Goal: Task Accomplishment & Management: Manage account settings

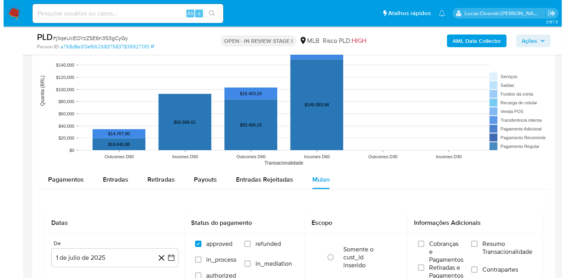
scroll to position [802, 0]
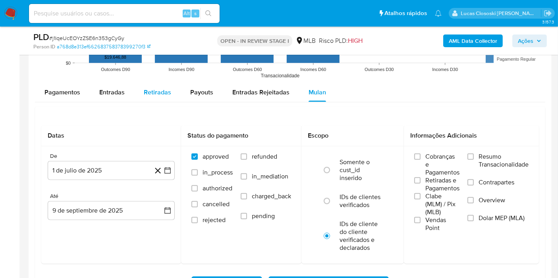
click at [170, 95] on button "Retiradas" at bounding box center [157, 92] width 46 height 19
select select "10"
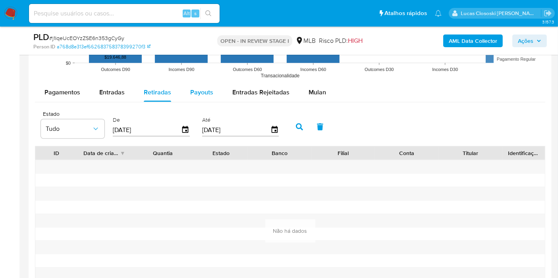
click at [204, 89] on span "Payouts" at bounding box center [201, 92] width 23 height 9
select select "10"
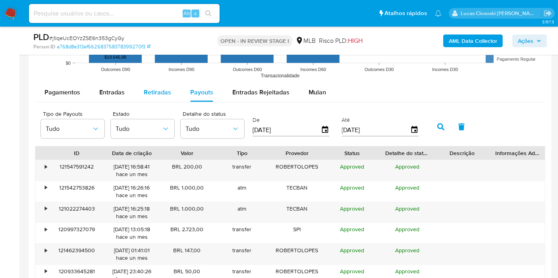
click at [178, 91] on button "Retiradas" at bounding box center [157, 92] width 46 height 19
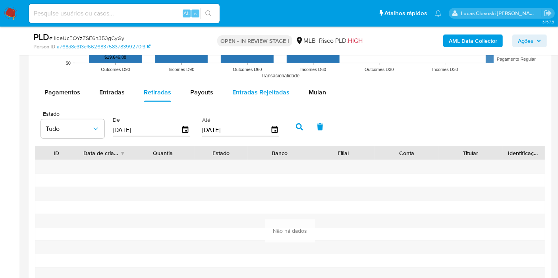
click at [224, 87] on button "Entradas Rejeitadas" at bounding box center [261, 92] width 76 height 19
select select "10"
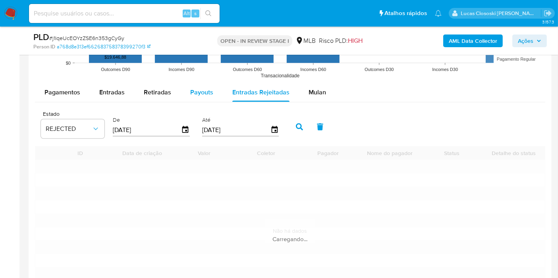
click at [205, 88] on span "Payouts" at bounding box center [201, 92] width 23 height 9
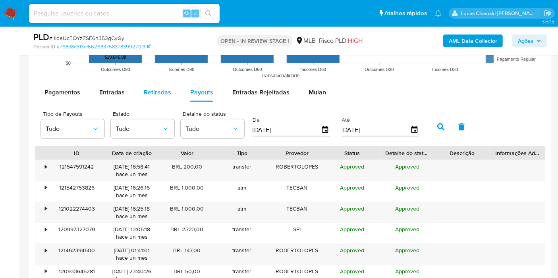
click at [157, 98] on div "Retiradas" at bounding box center [157, 92] width 27 height 19
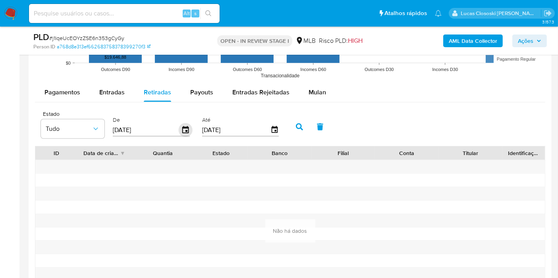
click at [186, 130] on icon "button" at bounding box center [185, 129] width 6 height 7
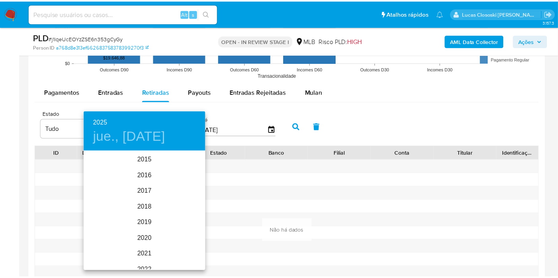
scroll to position [111, 0]
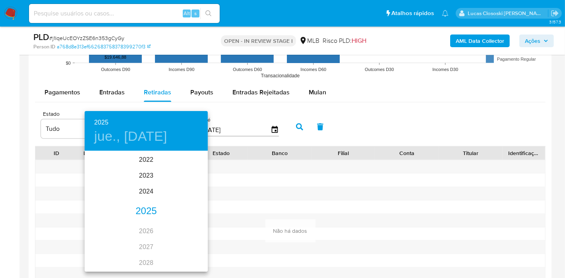
click at [186, 130] on div "2025 jue., jun. 12" at bounding box center [146, 131] width 123 height 40
click at [60, 118] on div at bounding box center [282, 139] width 565 height 278
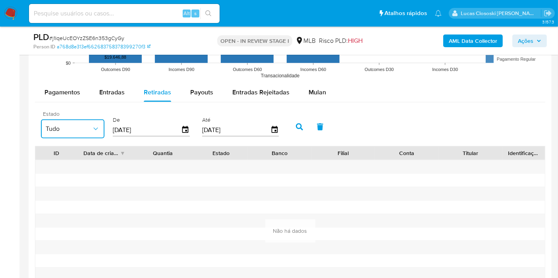
click at [60, 125] on span "Tudo" at bounding box center [69, 129] width 46 height 8
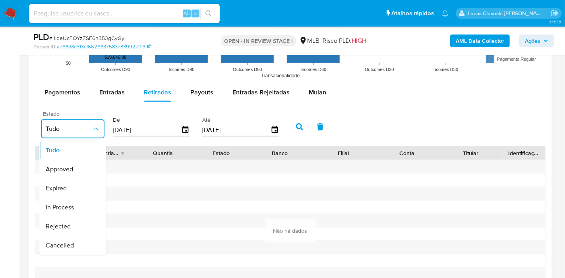
click at [60, 125] on span "Tudo" at bounding box center [69, 129] width 46 height 8
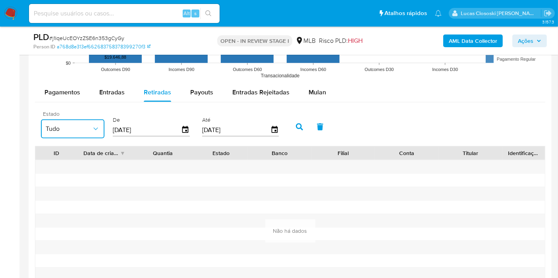
click at [60, 129] on span "Tudo" at bounding box center [69, 129] width 46 height 8
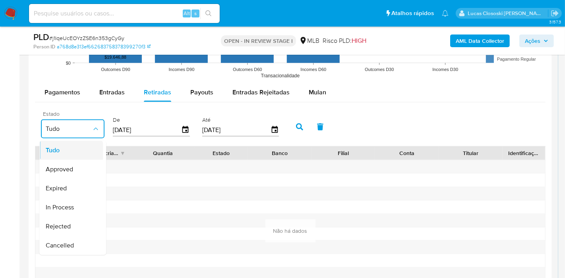
click at [62, 155] on div "Tudo" at bounding box center [69, 150] width 46 height 19
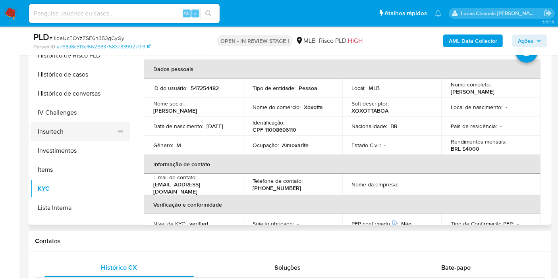
scroll to position [373, 0]
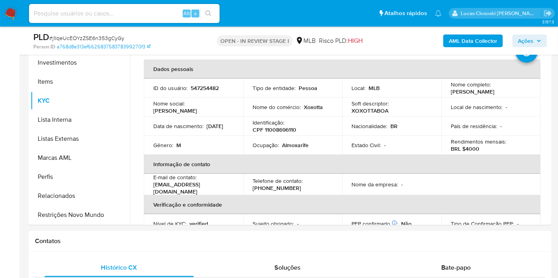
click at [83, 218] on button "Restrições Novo Mundo" at bounding box center [77, 215] width 93 height 19
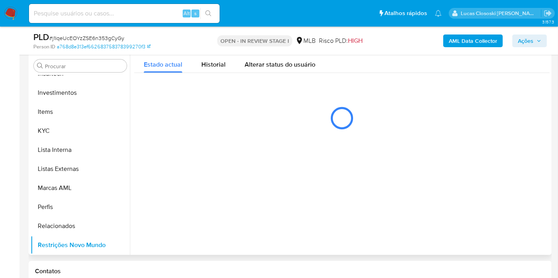
scroll to position [140, 0]
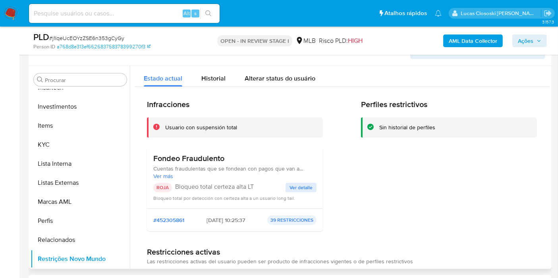
drag, startPoint x: 258, startPoint y: 185, endPoint x: 175, endPoint y: 185, distance: 83.0
click at [175, 185] on p "Bloqueo total certeza alta LT" at bounding box center [230, 187] width 110 height 8
click at [542, 38] on button "Ações" at bounding box center [529, 41] width 35 height 13
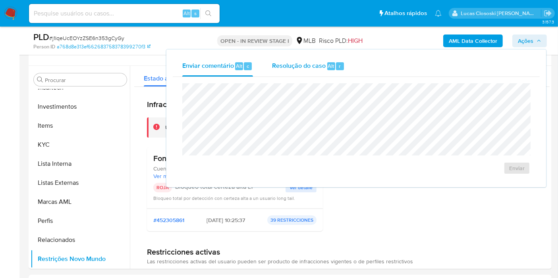
click at [316, 66] on span "Resolução do caso" at bounding box center [299, 65] width 54 height 9
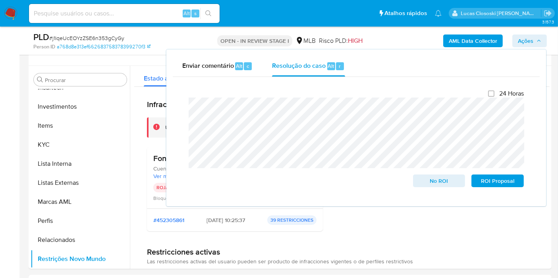
click at [523, 40] on span "Ações" at bounding box center [525, 41] width 15 height 13
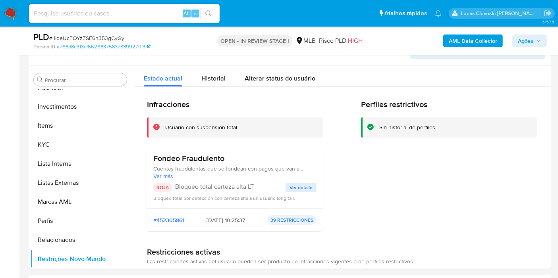
click at [539, 41] on icon "button" at bounding box center [539, 41] width 5 height 5
click at [542, 45] on button "Ações" at bounding box center [529, 41] width 35 height 13
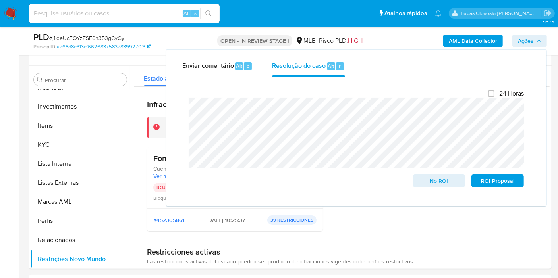
click at [536, 37] on span "Ações" at bounding box center [529, 40] width 23 height 11
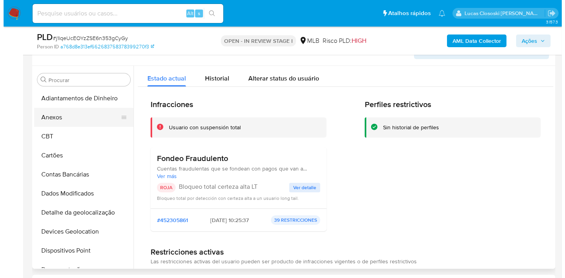
scroll to position [0, 0]
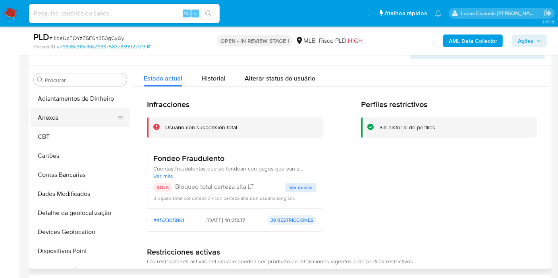
click at [56, 113] on button "Anexos" at bounding box center [77, 117] width 93 height 19
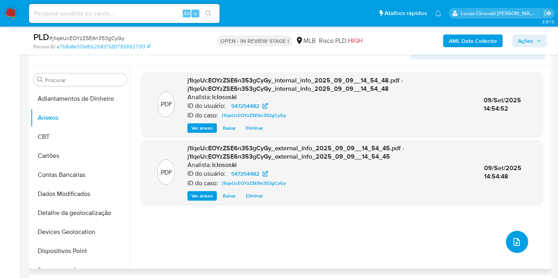
click at [512, 240] on icon "upload-file" at bounding box center [517, 243] width 10 height 10
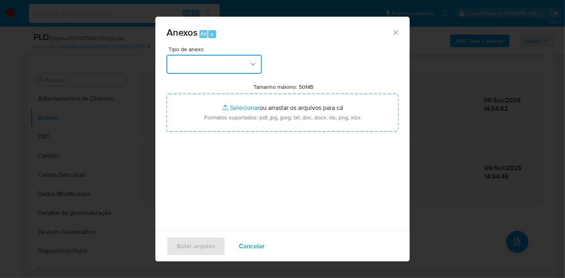
click at [209, 69] on button "button" at bounding box center [213, 64] width 95 height 19
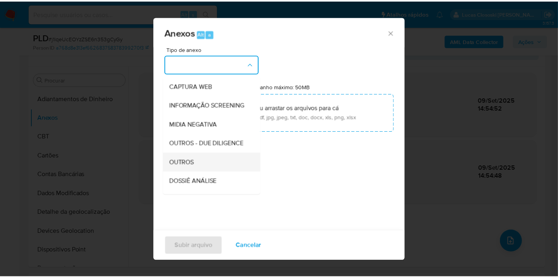
scroll to position [88, 0]
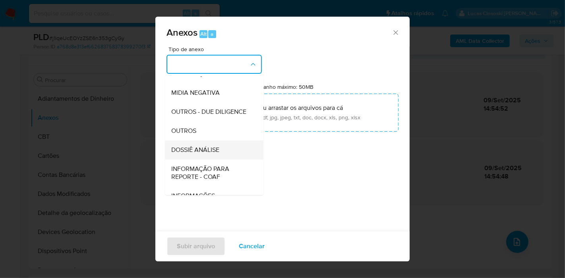
click at [214, 154] on span "DOSSIÊ ANÁLISE" at bounding box center [195, 150] width 48 height 8
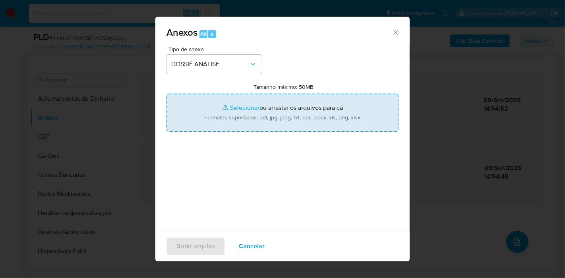
click at [223, 111] on input "Tamanho máximo: 50MB Selecionar arquivos" at bounding box center [282, 113] width 232 height 38
type input "C:\fakepath\SAR - XXXX - CPF 11008696110 - DIOGO LOPES DE MIRANDA.pdf"
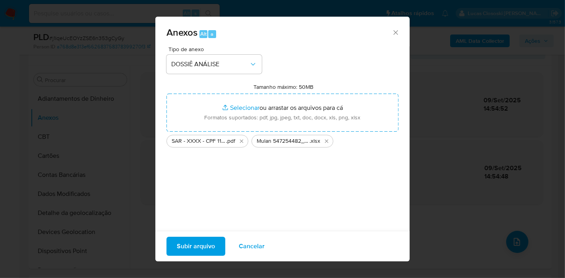
click at [203, 250] on span "Subir arquivo" at bounding box center [196, 246] width 38 height 17
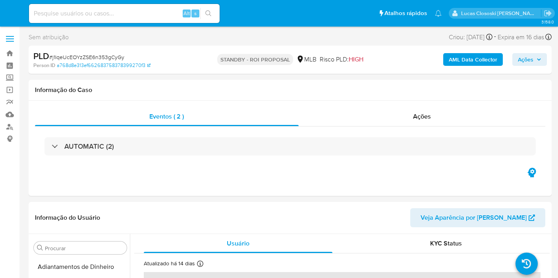
select select "10"
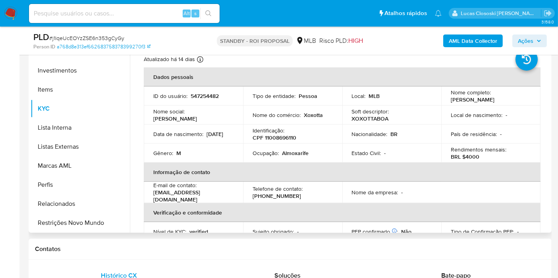
scroll to position [132, 0]
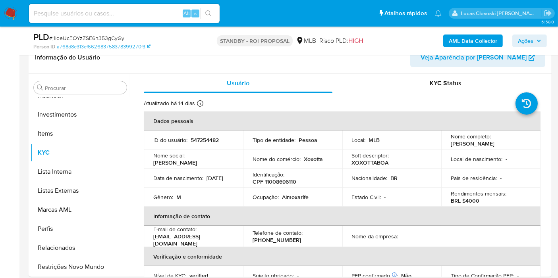
click at [107, 37] on span "# j1lqeUcEOYzZSE6n353gCyGy" at bounding box center [86, 38] width 75 height 8
click at [110, 36] on span "# j1lqeUcEOYzZSE6n353gCyGy" at bounding box center [86, 38] width 75 height 8
copy span "j1lqeUcEOYzZSE6n353gCyGy"
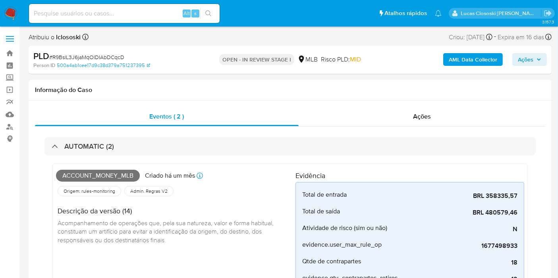
scroll to position [373, 0]
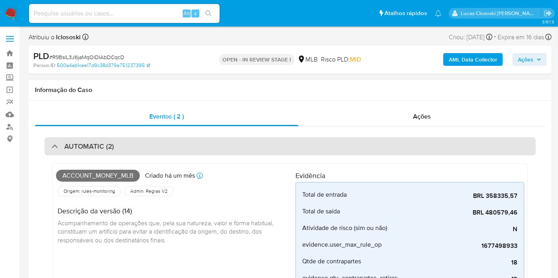
click at [323, 147] on div "AUTOMATIC (2)" at bounding box center [289, 146] width 491 height 18
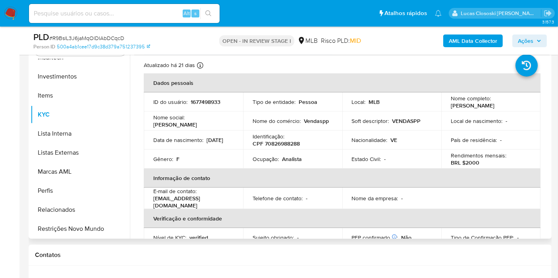
scroll to position [176, 0]
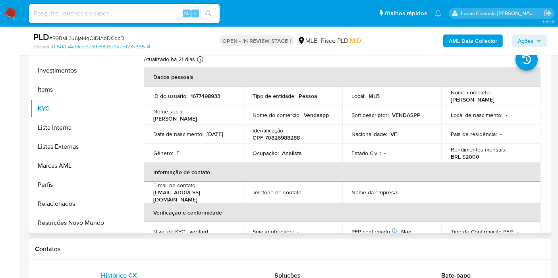
click at [288, 136] on p "CPF 70826988288" at bounding box center [276, 137] width 47 height 7
copy p "70826988288"
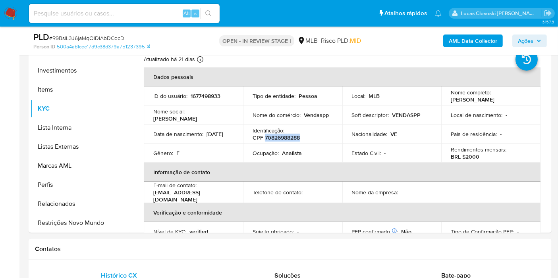
copy p "70826988288"
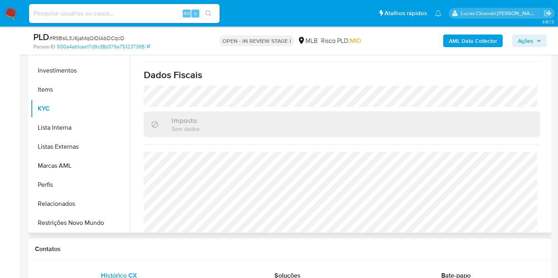
scroll to position [0, 0]
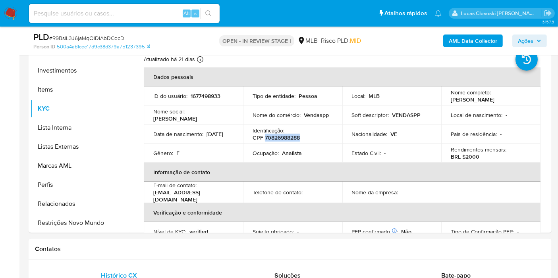
click at [472, 43] on b "AML Data Collector" at bounding box center [473, 41] width 48 height 13
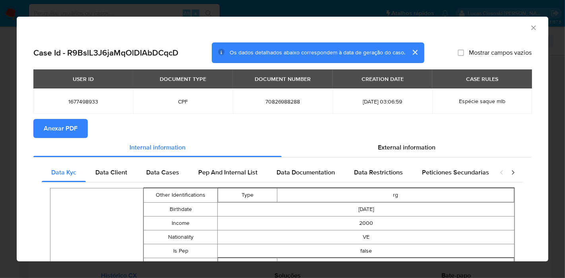
click at [60, 129] on span "Anexar PDF" at bounding box center [61, 128] width 34 height 17
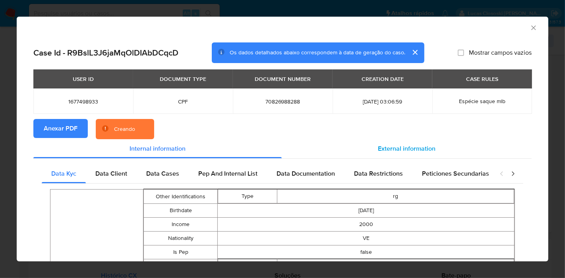
click at [428, 153] on span "External information" at bounding box center [407, 148] width 58 height 9
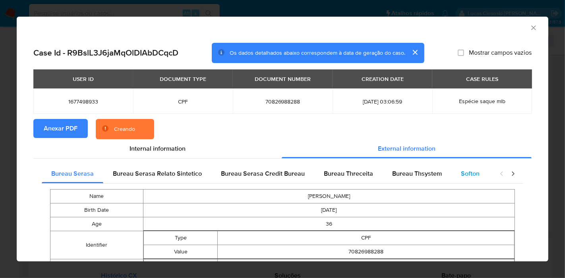
click at [468, 174] on span "Softon" at bounding box center [470, 173] width 19 height 9
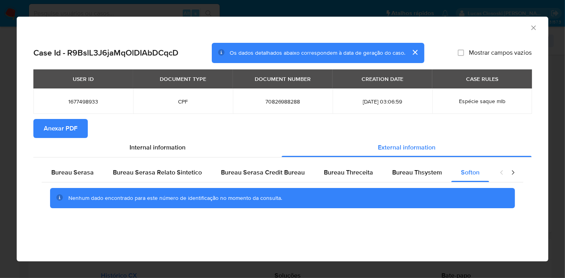
click at [532, 25] on icon "Fechar a janela" at bounding box center [533, 28] width 8 height 8
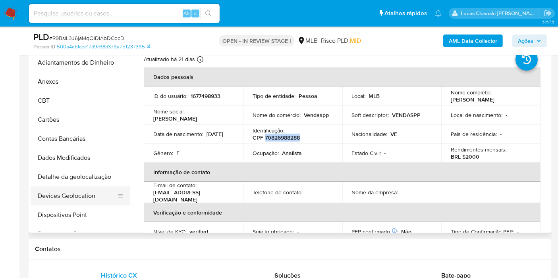
click at [86, 195] on button "Devices Geolocation" at bounding box center [77, 196] width 93 height 19
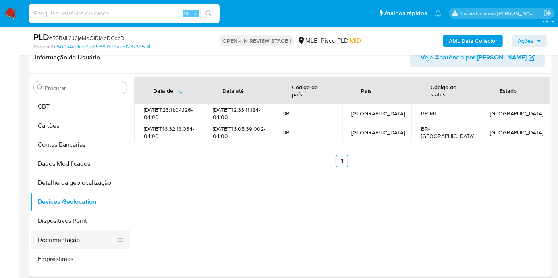
scroll to position [88, 0]
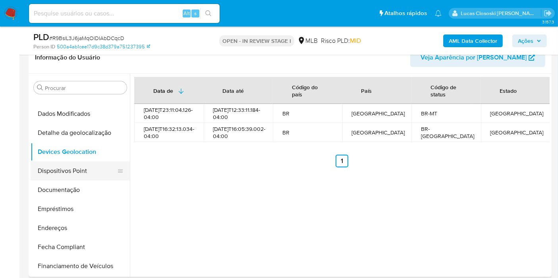
click at [68, 176] on button "Dispositivos Point" at bounding box center [77, 171] width 93 height 19
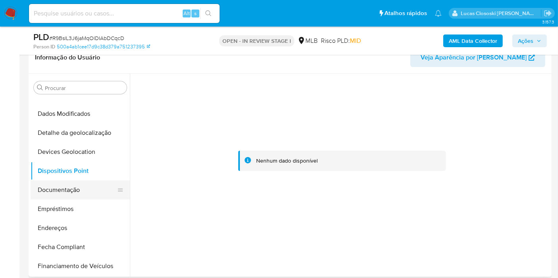
click at [74, 187] on button "Documentação" at bounding box center [77, 190] width 93 height 19
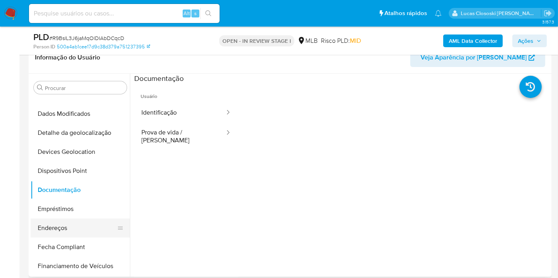
click at [62, 235] on button "Endereços" at bounding box center [77, 228] width 93 height 19
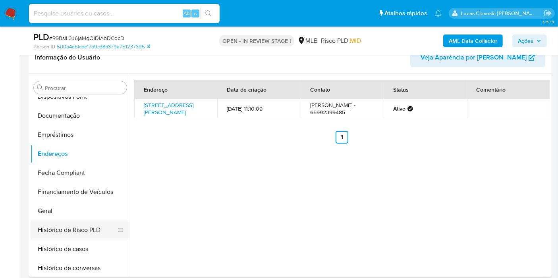
scroll to position [176, 0]
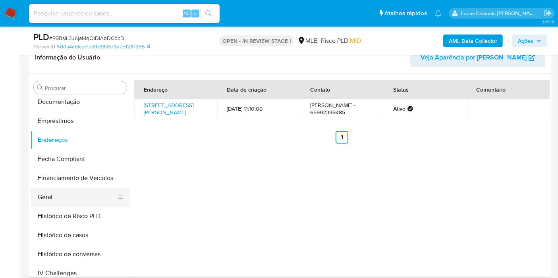
click at [57, 196] on button "Geral" at bounding box center [77, 197] width 93 height 19
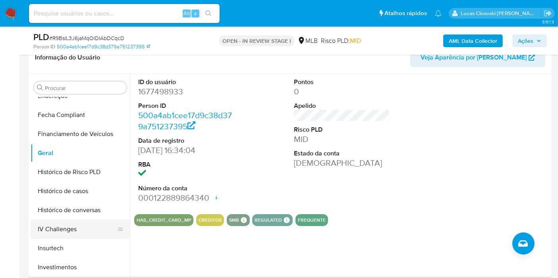
click at [83, 197] on button "Histórico de casos" at bounding box center [80, 191] width 99 height 19
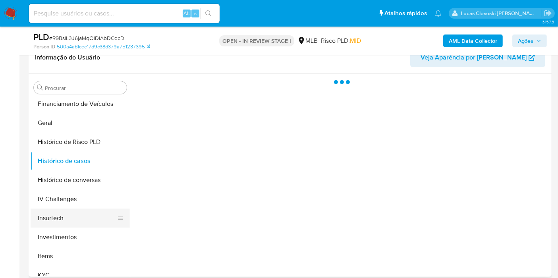
scroll to position [265, 0]
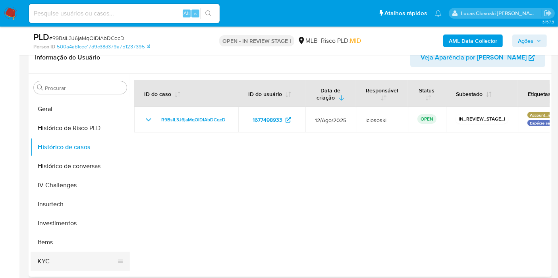
click at [71, 260] on button "KYC" at bounding box center [77, 261] width 93 height 19
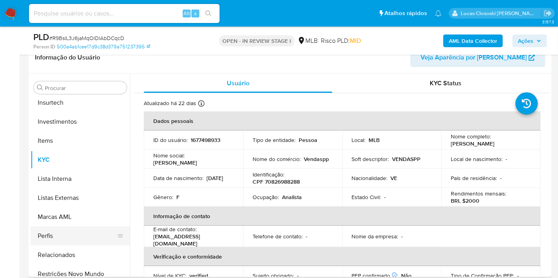
scroll to position [373, 0]
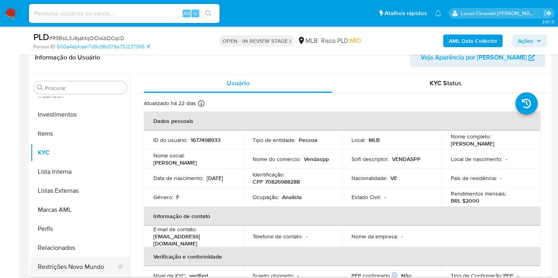
click at [101, 266] on button "Restrições Novo Mundo" at bounding box center [77, 267] width 93 height 19
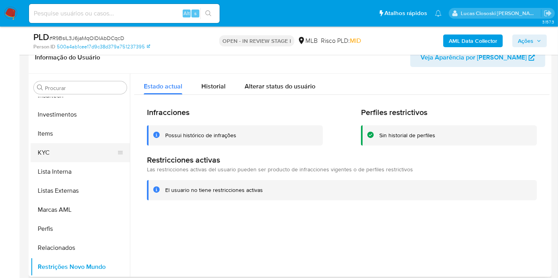
click at [78, 157] on button "KYC" at bounding box center [77, 152] width 93 height 19
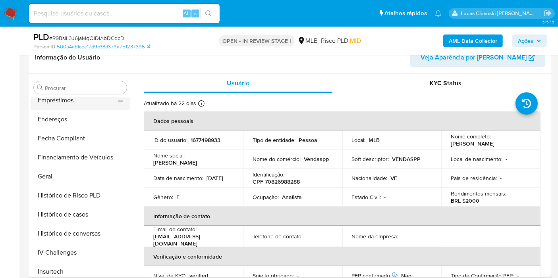
scroll to position [153, 0]
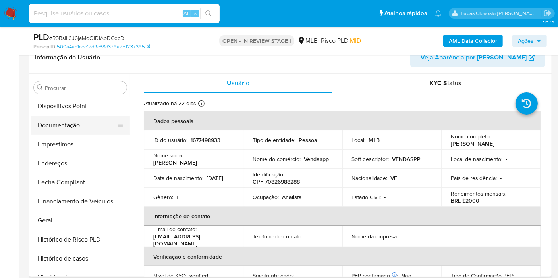
click at [73, 123] on button "Documentação" at bounding box center [77, 125] width 93 height 19
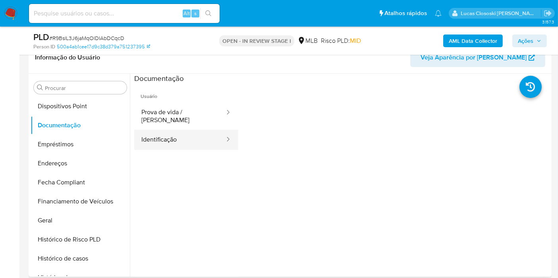
click at [178, 133] on button "Identificação" at bounding box center [179, 140] width 91 height 20
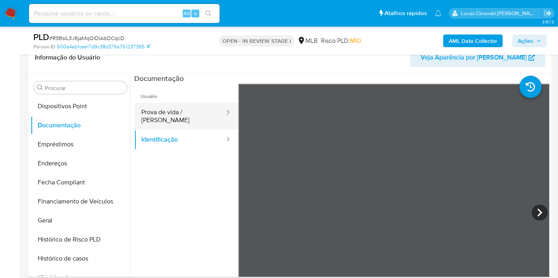
click at [184, 118] on button "Prova de vida / [PERSON_NAME]" at bounding box center [179, 116] width 91 height 27
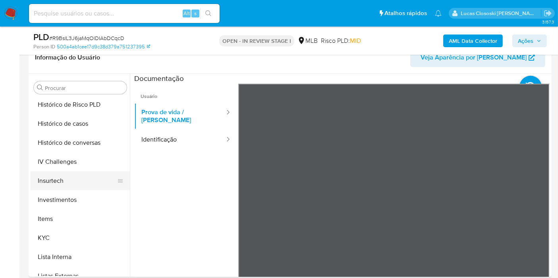
scroll to position [329, 0]
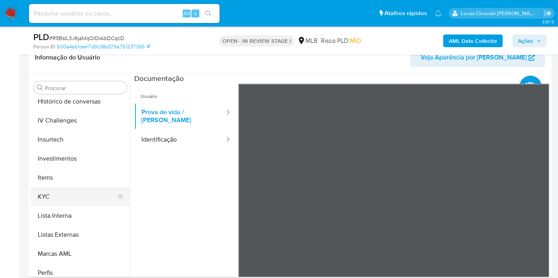
click at [58, 198] on button "KYC" at bounding box center [77, 196] width 93 height 19
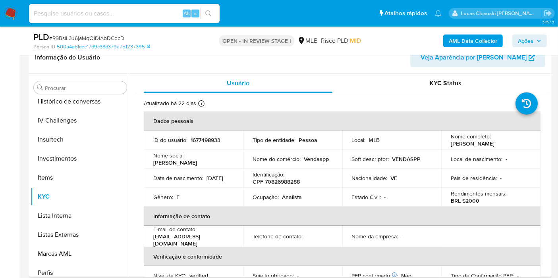
click at [168, 57] on header "Informação do Usuário Veja Aparência por Pessoa" at bounding box center [290, 57] width 510 height 19
click at [97, 36] on span "# R9BslL3J6jaMqOlDIAbDCqcD" at bounding box center [86, 38] width 75 height 8
copy span "R9BslL3J6jaMqOlDIAbDCqcD"
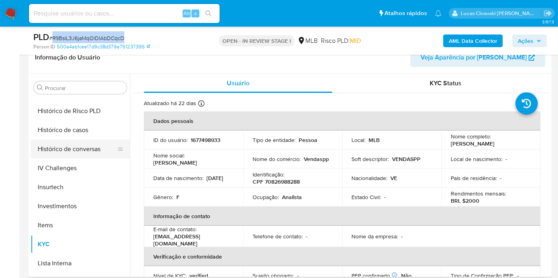
scroll to position [241, 0]
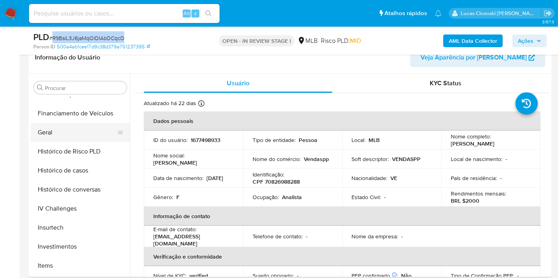
click at [66, 133] on button "Geral" at bounding box center [77, 132] width 93 height 19
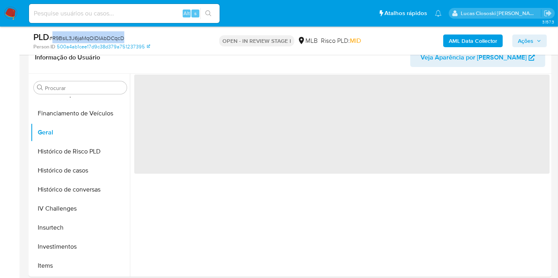
click at [202, 32] on div "PLD # R9BslL3J6jaMqOlDIAbDCqcD Person ID 500a4ab1cee17d9c38d379a751237395" at bounding box center [117, 40] width 169 height 19
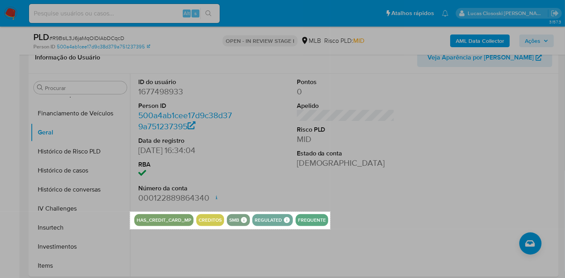
drag, startPoint x: 130, startPoint y: 212, endPoint x: 330, endPoint y: 230, distance: 201.0
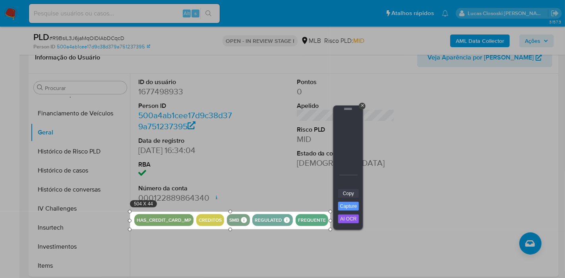
click at [352, 194] on link "Copy" at bounding box center [348, 193] width 21 height 9
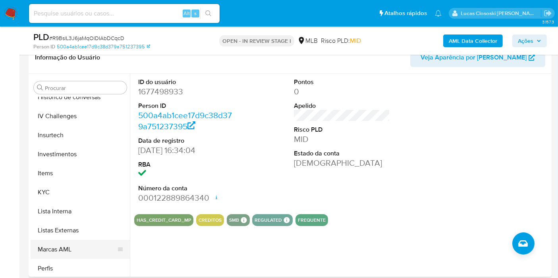
scroll to position [373, 0]
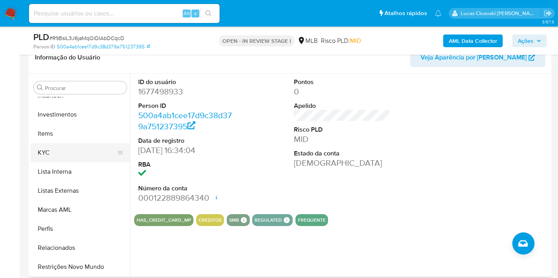
click at [54, 155] on button "KYC" at bounding box center [77, 152] width 93 height 19
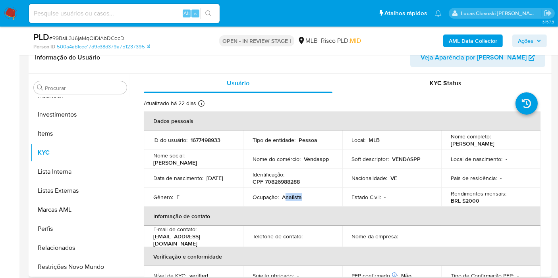
drag, startPoint x: 301, startPoint y: 196, endPoint x: 286, endPoint y: 196, distance: 15.1
click at [286, 196] on p "Analista" at bounding box center [292, 197] width 20 height 7
copy p "nalista"
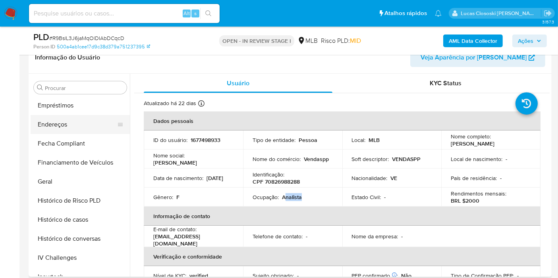
scroll to position [153, 0]
click at [71, 127] on button "Documentação" at bounding box center [77, 125] width 93 height 19
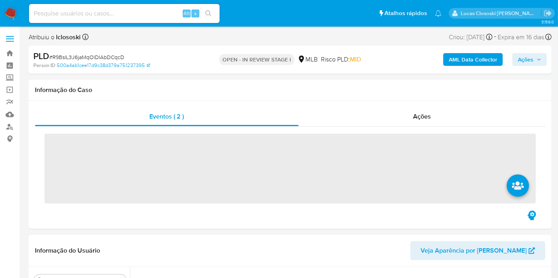
click at [11, 13] on img at bounding box center [11, 14] width 14 height 14
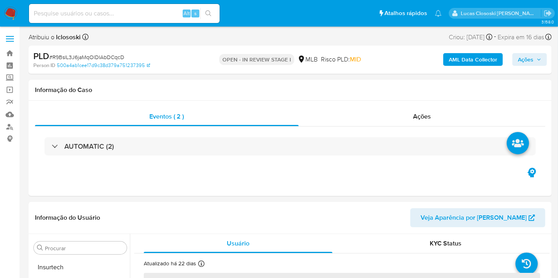
scroll to position [373, 0]
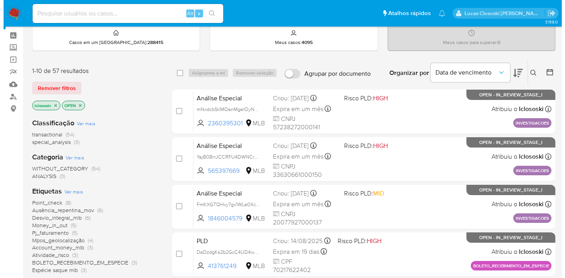
scroll to position [44, 0]
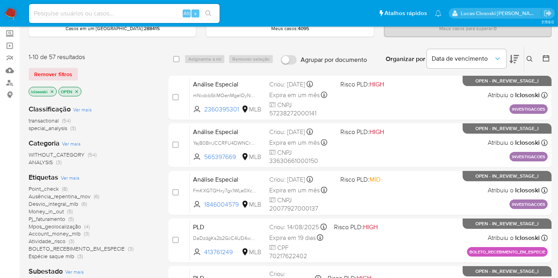
click at [70, 177] on span "Ver mais" at bounding box center [70, 177] width 19 height 7
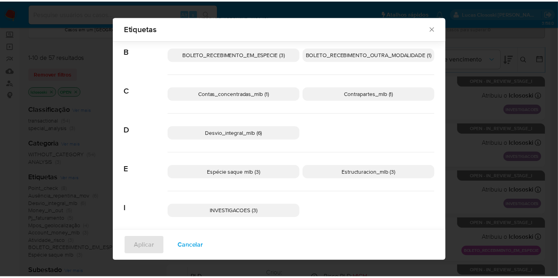
scroll to position [83, 0]
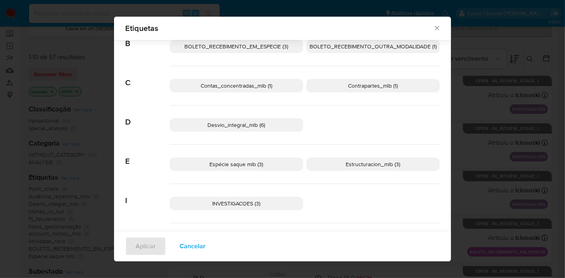
click at [264, 124] on p "Desvio_integral_mlb (6)" at bounding box center [236, 125] width 133 height 14
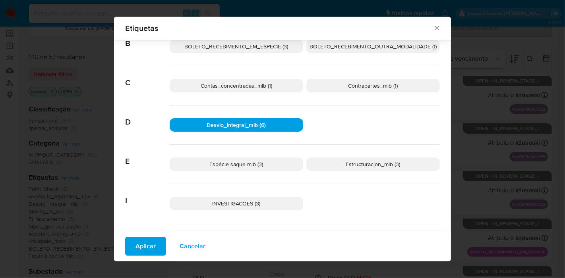
click at [145, 245] on span "Aplicar" at bounding box center [145, 246] width 20 height 17
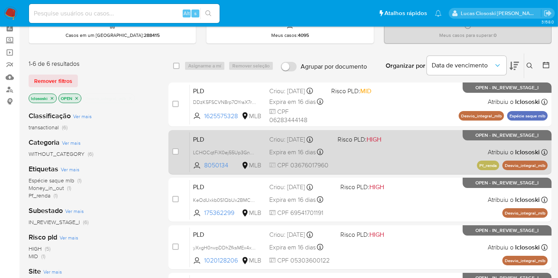
scroll to position [88, 0]
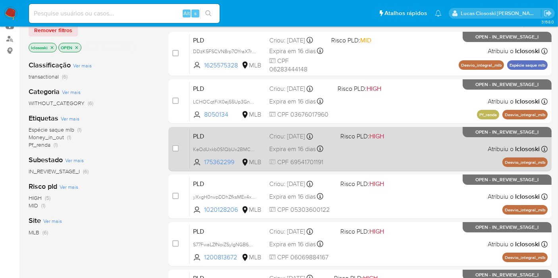
click at [394, 143] on div "PLD KeOdUxkb0S1QbUx2BMCweJXO 175362299 MLB Risco PLD: HIGH Criou: 12/08/2025 Cr…" at bounding box center [369, 149] width 358 height 40
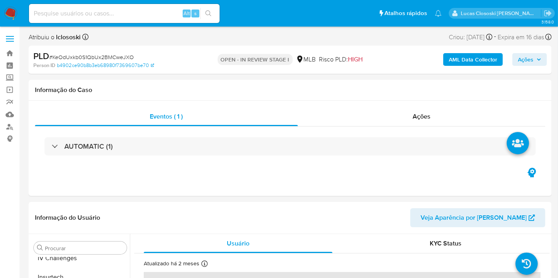
scroll to position [373, 0]
select select "10"
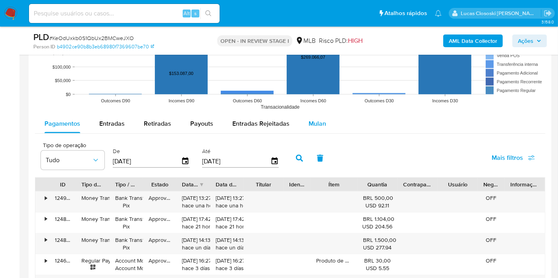
click at [322, 128] on div "Mulan" at bounding box center [317, 123] width 17 height 19
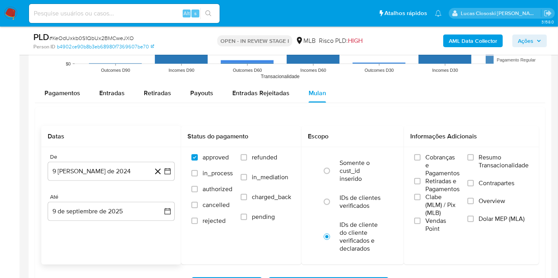
scroll to position [794, 0]
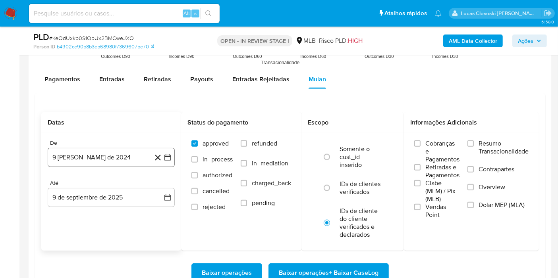
click at [172, 154] on button "9 [PERSON_NAME] de 2024" at bounding box center [111, 157] width 127 height 19
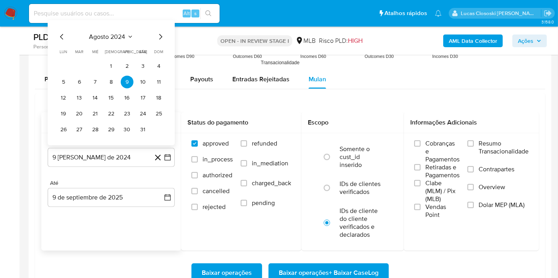
click at [97, 35] on span "agosto 2024" at bounding box center [107, 37] width 36 height 8
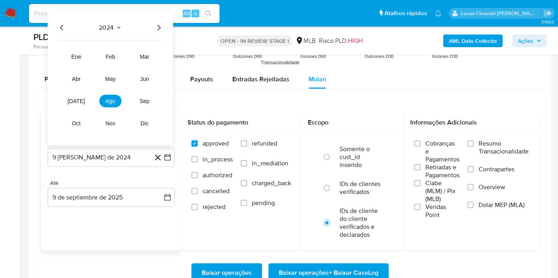
click at [174, 29] on div "PLD # KeOdUxkb0S1QbUx2BMCweJXO Person ID b4902ce90b8b3eb68980f7369607be70 OPEN …" at bounding box center [290, 41] width 523 height 28
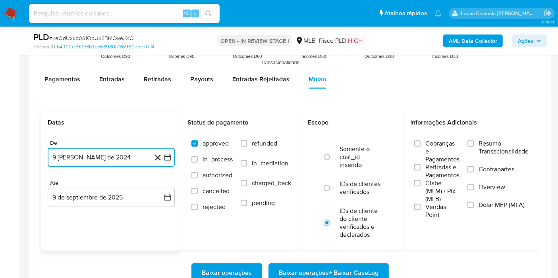
click at [129, 157] on button "9 de agosto de 2024" at bounding box center [111, 157] width 127 height 19
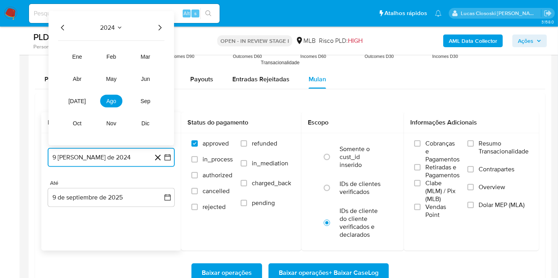
click at [155, 27] on icon "Año siguiente" at bounding box center [160, 28] width 10 height 10
click at [85, 97] on button "jul" at bounding box center [77, 101] width 22 height 13
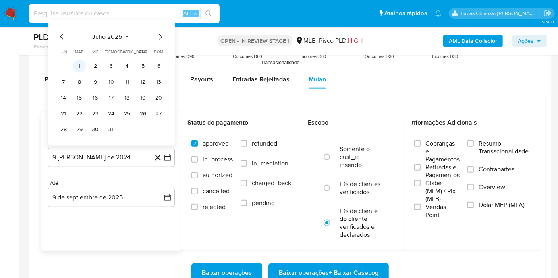
click at [73, 64] on button "1" at bounding box center [79, 66] width 13 height 13
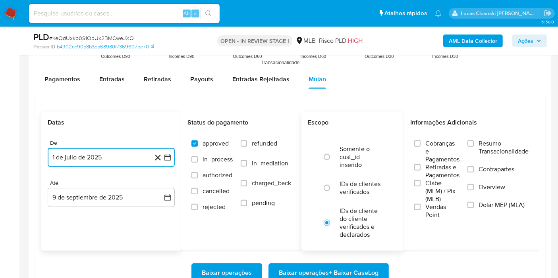
scroll to position [883, 0]
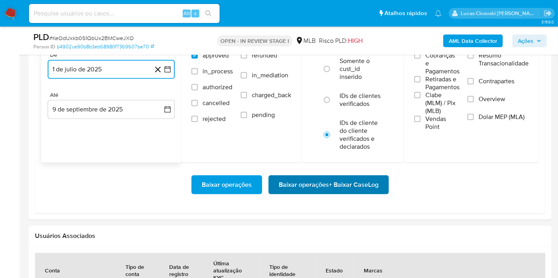
click at [354, 184] on span "Baixar operações + Baixar CaseLog" at bounding box center [329, 184] width 100 height 17
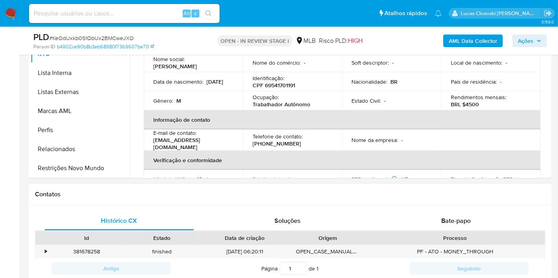
scroll to position [176, 0]
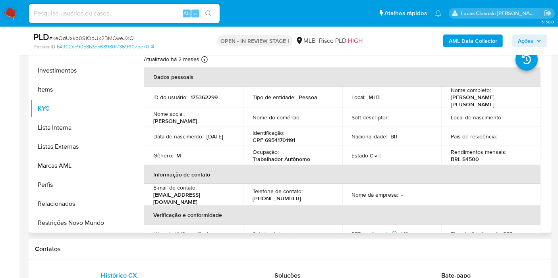
click at [290, 137] on p "CPF 69541701191" at bounding box center [274, 140] width 43 height 7
click at [311, 87] on td "Tipo de entidade : Pessoa" at bounding box center [292, 97] width 99 height 21
click at [261, 137] on p "CPF 69541701191" at bounding box center [274, 140] width 43 height 7
click at [265, 137] on p "CPF 69541701191" at bounding box center [274, 140] width 43 height 7
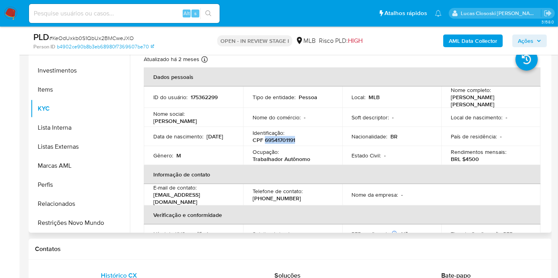
click at [265, 137] on p "CPF 69541701191" at bounding box center [274, 140] width 43 height 7
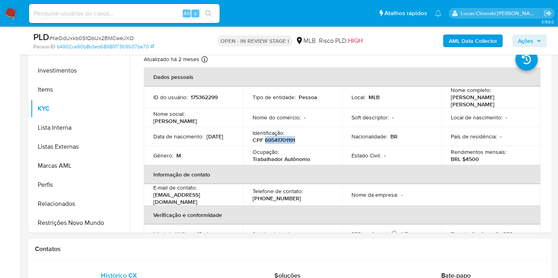
copy p "69541701191"
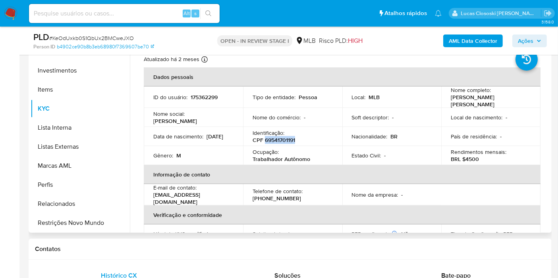
copy p "69541701191"
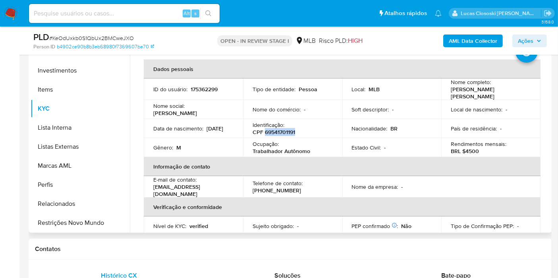
scroll to position [0, 0]
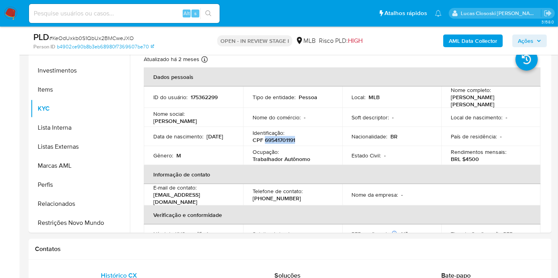
copy p "69541701191"
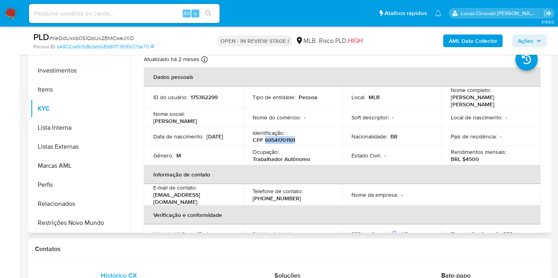
copy p "69541701191"
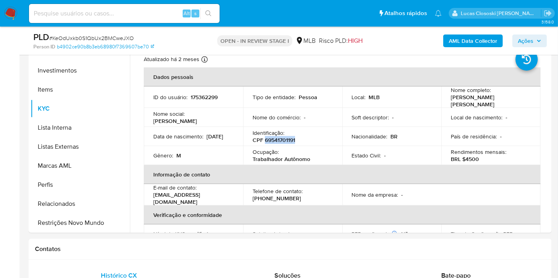
click at [480, 44] on b "AML Data Collector" at bounding box center [473, 41] width 48 height 13
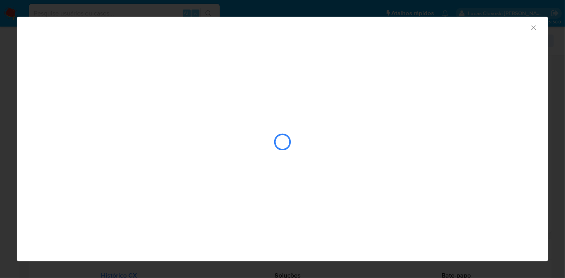
click at [532, 24] on icon "Fechar a janela" at bounding box center [533, 28] width 8 height 8
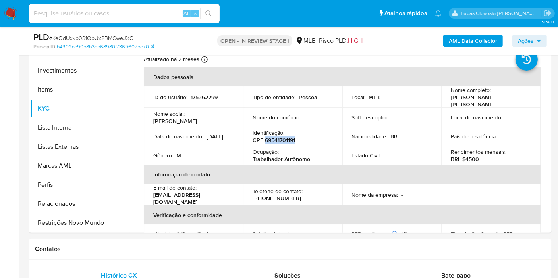
copy p "69541701191"
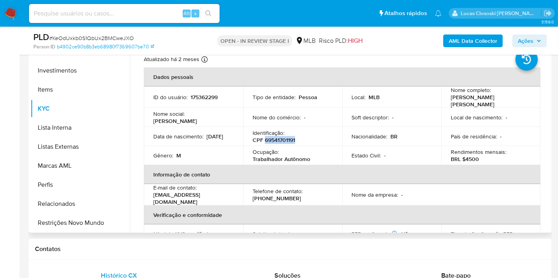
copy p "69541701191"
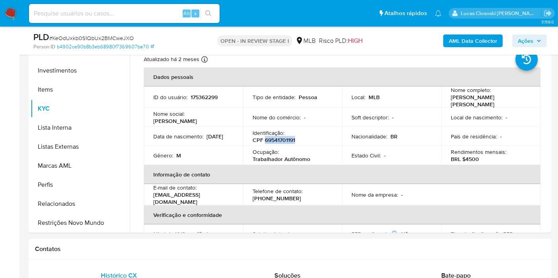
click at [465, 38] on b "AML Data Collector" at bounding box center [473, 41] width 48 height 13
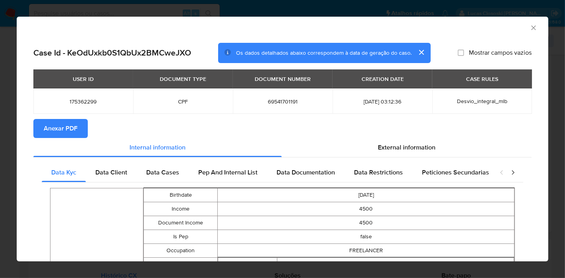
click at [73, 132] on span "Anexar PDF" at bounding box center [61, 128] width 34 height 17
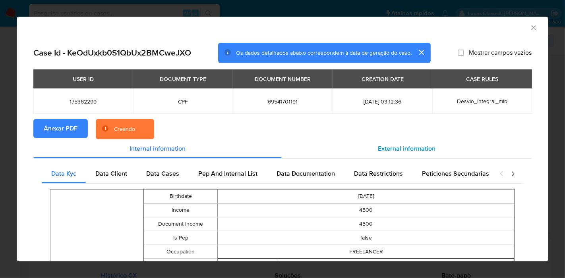
click at [378, 148] on span "External information" at bounding box center [407, 148] width 58 height 9
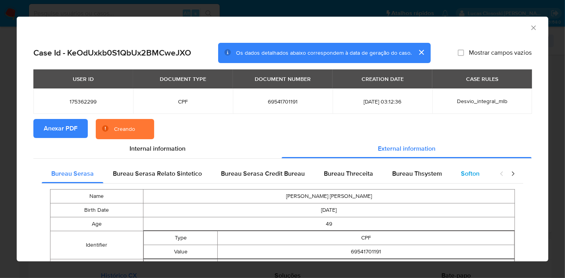
click at [469, 175] on span "Softon" at bounding box center [470, 173] width 19 height 9
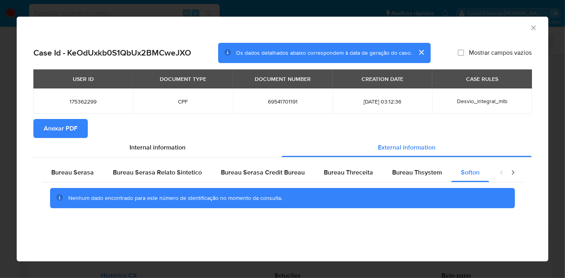
click at [533, 29] on icon "Fechar a janela" at bounding box center [533, 28] width 8 height 8
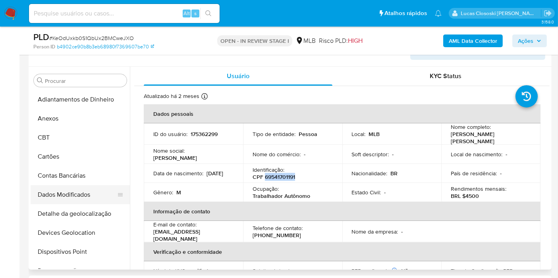
scroll to position [176, 0]
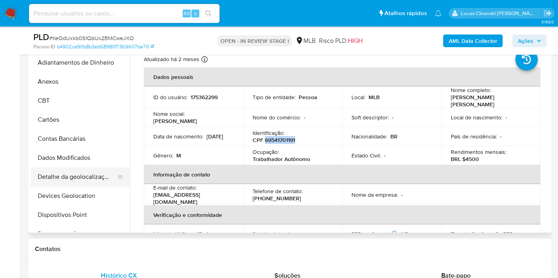
click at [85, 172] on button "Detalhe da geolocalização" at bounding box center [77, 177] width 93 height 19
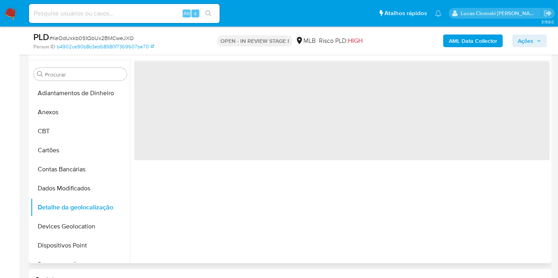
scroll to position [132, 0]
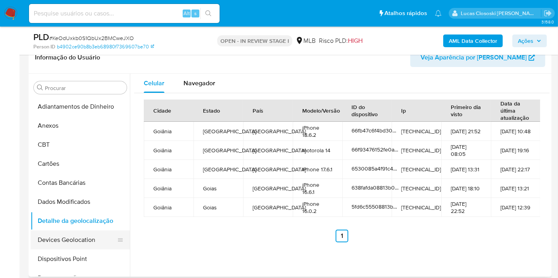
click at [76, 231] on button "Devices Geolocation" at bounding box center [77, 240] width 93 height 19
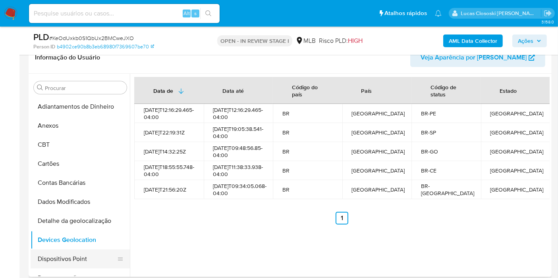
click at [73, 252] on button "Dispositivos Point" at bounding box center [77, 259] width 93 height 19
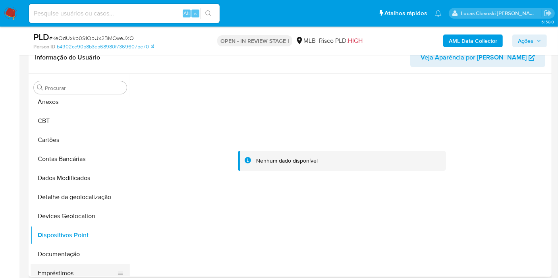
scroll to position [88, 0]
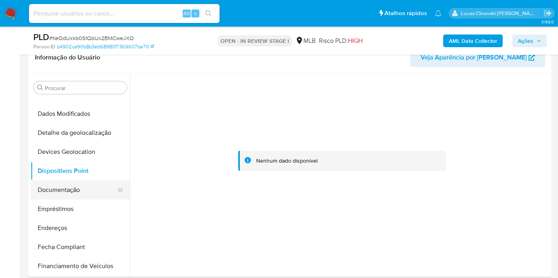
click at [79, 181] on button "Documentação" at bounding box center [77, 190] width 93 height 19
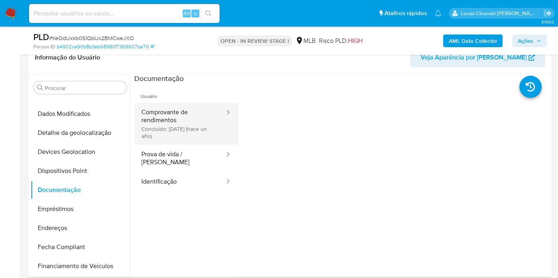
click at [160, 141] on button "Comprovante de rendimentos Concluído: 19/04/2024 (hace un año)" at bounding box center [179, 124] width 91 height 42
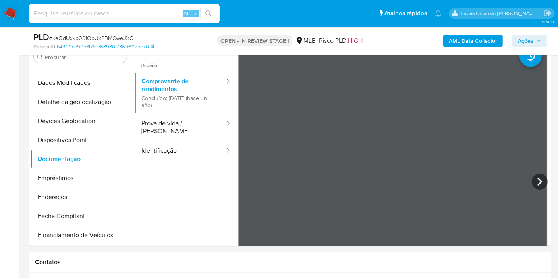
scroll to position [176, 0]
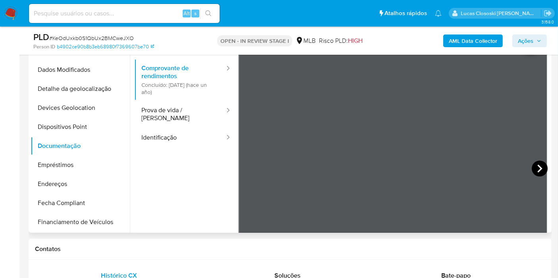
click at [534, 169] on icon at bounding box center [540, 169] width 16 height 16
click at [253, 171] on icon at bounding box center [248, 169] width 16 height 16
click at [67, 179] on button "Endereços" at bounding box center [77, 184] width 93 height 19
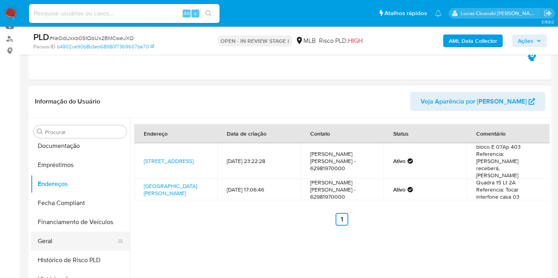
click at [59, 236] on button "Geral" at bounding box center [77, 241] width 93 height 19
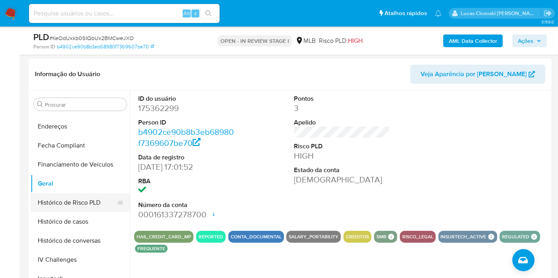
scroll to position [220, 0]
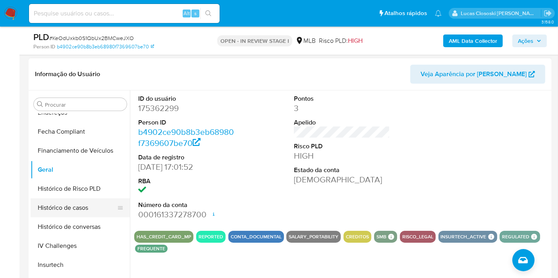
click at [75, 206] on button "Histórico de casos" at bounding box center [77, 208] width 93 height 19
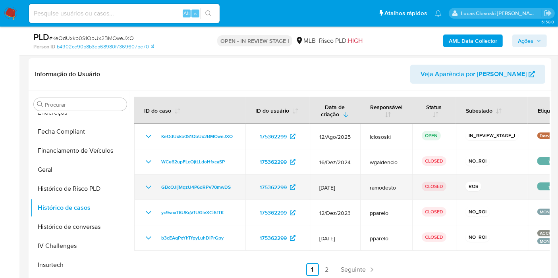
drag, startPoint x: 237, startPoint y: 185, endPoint x: 153, endPoint y: 185, distance: 83.4
click at [153, 185] on td "GBcOJIjMqzU4P6dRPV70mwDS" at bounding box center [189, 187] width 111 height 25
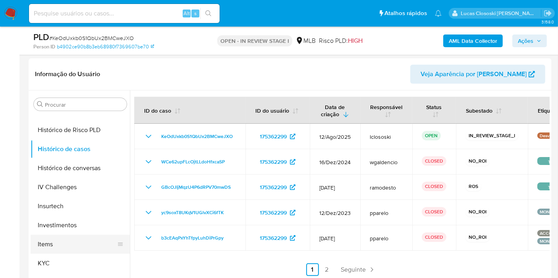
scroll to position [309, 0]
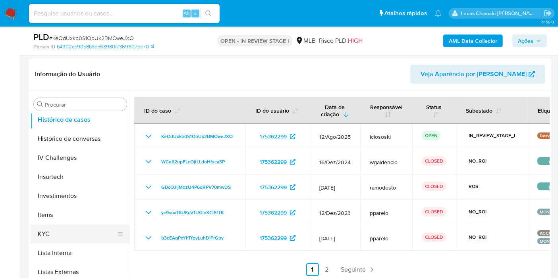
click at [56, 227] on button "KYC" at bounding box center [77, 234] width 93 height 19
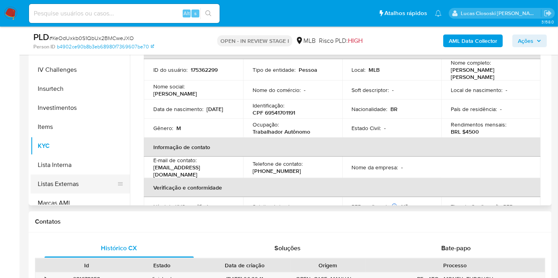
scroll to position [373, 0]
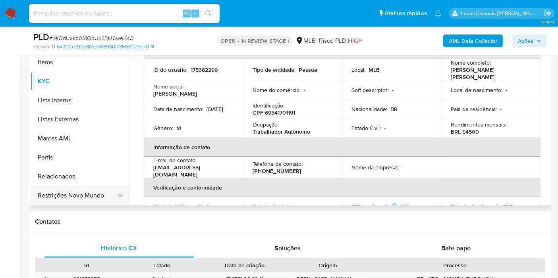
drag, startPoint x: 91, startPoint y: 193, endPoint x: 100, endPoint y: 195, distance: 9.2
click at [91, 193] on button "Restrições Novo Mundo" at bounding box center [77, 195] width 93 height 19
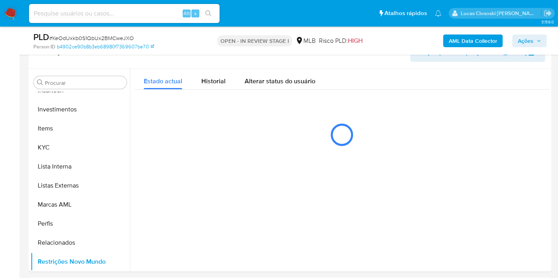
scroll to position [145, 0]
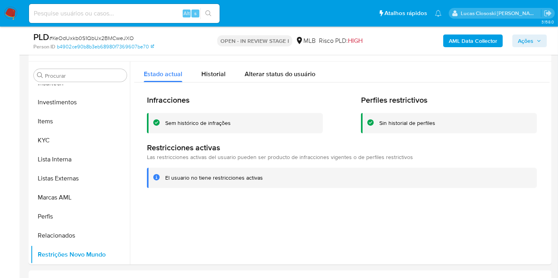
click at [95, 39] on span "# KeOdUxkb0S1QbUx2BMCweJXO" at bounding box center [91, 38] width 85 height 8
copy span "KeOdUxkb0S1QbUx2BMCweJXO"
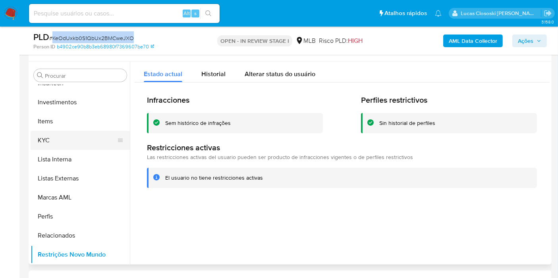
click at [56, 133] on button "KYC" at bounding box center [77, 140] width 93 height 19
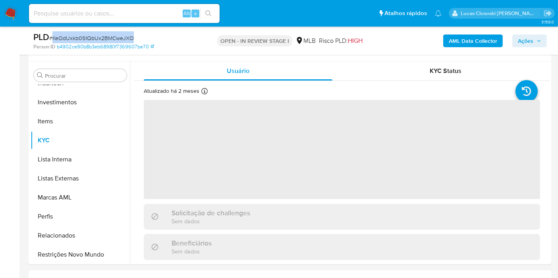
click at [172, 29] on div "PLD # KeOdUxkb0S1QbUx2BMCweJXO Person ID b4902ce90b8b3eb68980f7369607be70 OPEN …" at bounding box center [290, 41] width 523 height 28
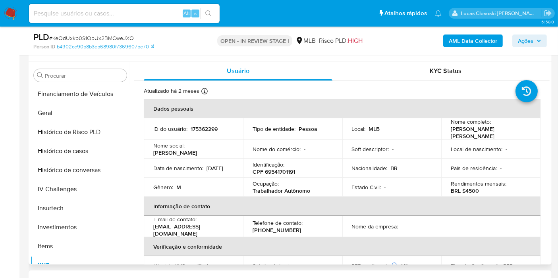
scroll to position [197, 0]
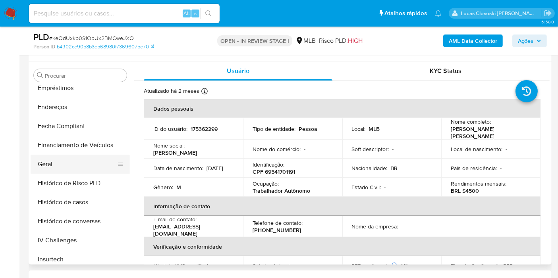
click at [52, 158] on button "Geral" at bounding box center [77, 164] width 93 height 19
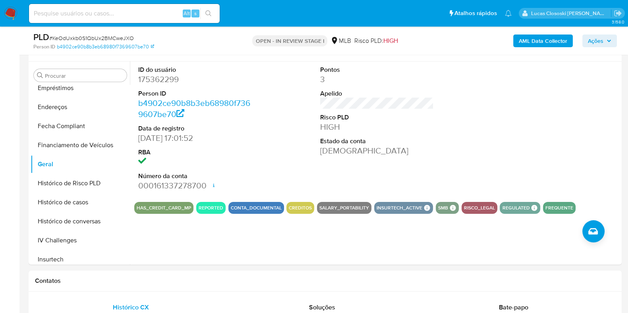
drag, startPoint x: 418, startPoint y: 0, endPoint x: 422, endPoint y: 27, distance: 27.2
click at [422, 27] on div "PLD # KeOdUxkb0S1QbUx2BMCweJXO Person ID b4902ce90b8b3eb68980f7369607be70 OPEN …" at bounding box center [325, 41] width 593 height 28
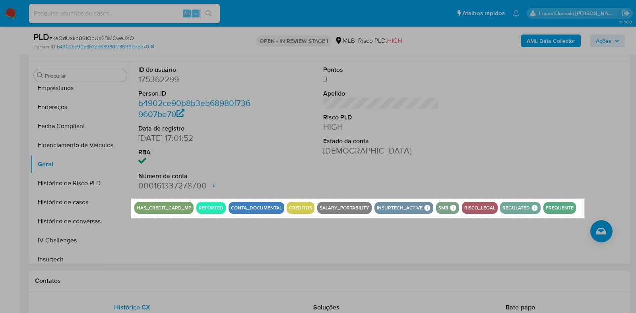
drag, startPoint x: 131, startPoint y: 199, endPoint x: 584, endPoint y: 218, distance: 453.2
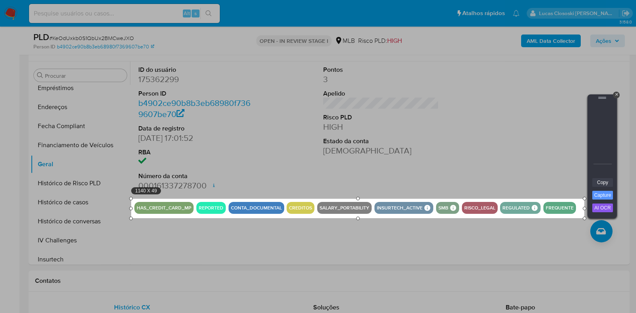
click at [558, 182] on link "Copy" at bounding box center [602, 182] width 21 height 9
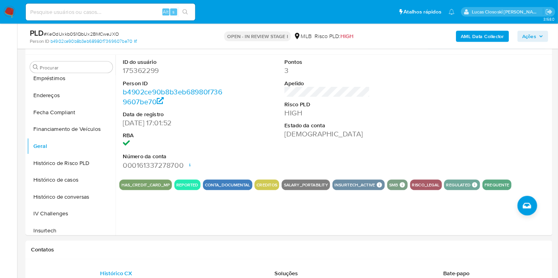
scroll to position [145, 0]
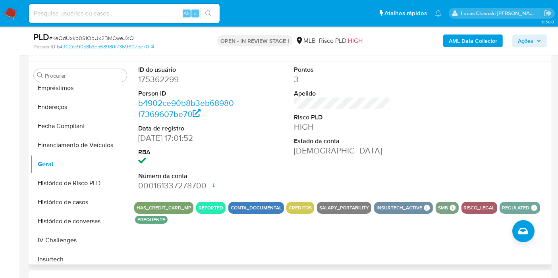
drag, startPoint x: 461, startPoint y: 13, endPoint x: 245, endPoint y: 149, distance: 255.1
click at [253, 147] on div "ID do usuário 175362299 Person ID b4902ce90b8b3eb68980f7369607be70 Data de regi…" at bounding box center [341, 129] width 415 height 134
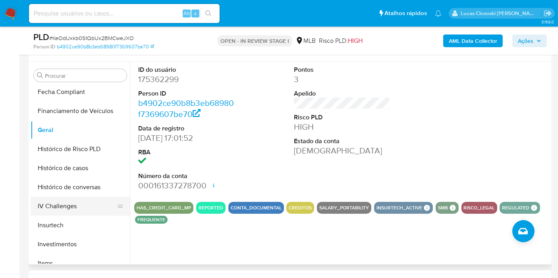
scroll to position [285, 0]
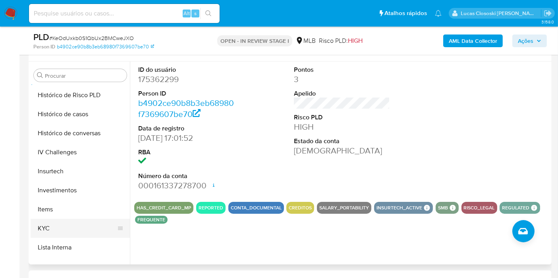
click at [51, 226] on button "KYC" at bounding box center [77, 228] width 93 height 19
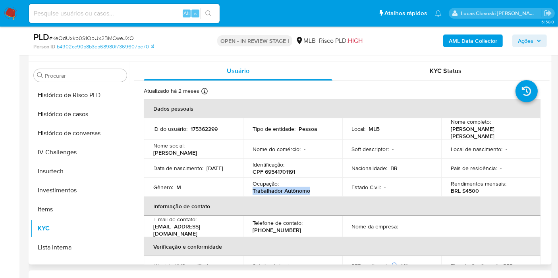
copy p "Trabalhador Autônomo"
drag, startPoint x: 313, startPoint y: 191, endPoint x: 253, endPoint y: 188, distance: 59.7
click at [253, 188] on div "Ocupação : Trabalhador Autônomo" at bounding box center [293, 187] width 80 height 14
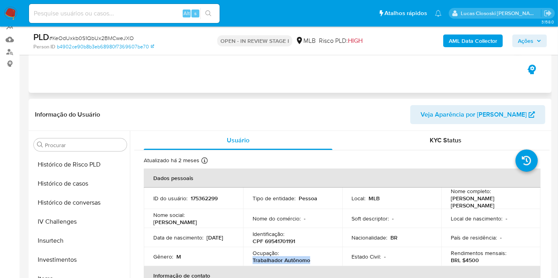
scroll to position [0, 0]
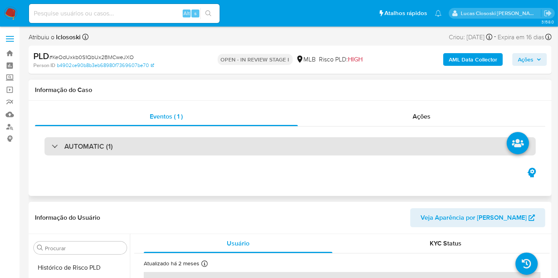
click at [178, 152] on div "AUTOMATIC (1)" at bounding box center [289, 146] width 491 height 18
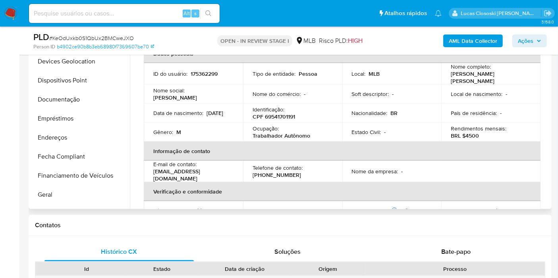
scroll to position [64, 0]
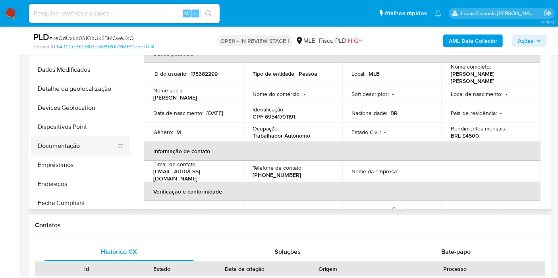
click at [75, 139] on button "Documentação" at bounding box center [77, 146] width 93 height 19
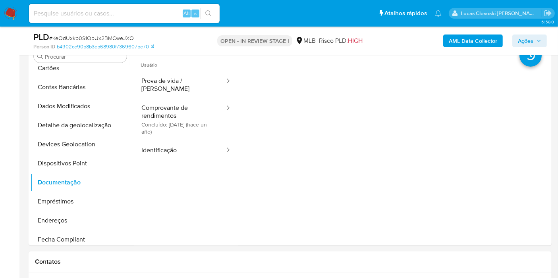
scroll to position [353, 0]
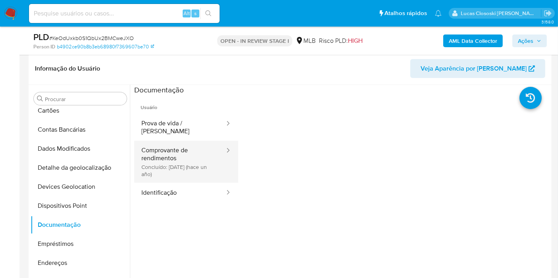
click at [176, 143] on button "Comprovante de rendimentos Concluído: 19/04/2024 (hace un año)" at bounding box center [179, 162] width 91 height 42
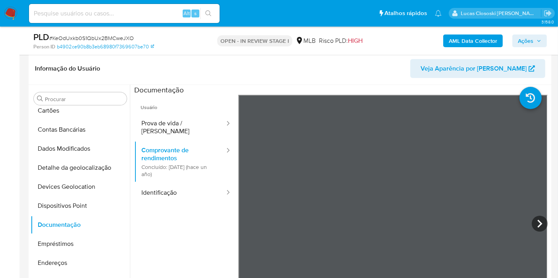
click at [520, 42] on span "Ações" at bounding box center [525, 41] width 15 height 13
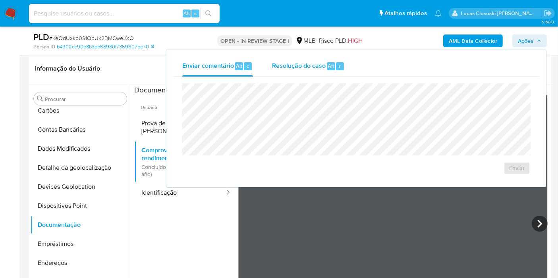
click at [322, 67] on span "Resolução do caso" at bounding box center [299, 65] width 54 height 9
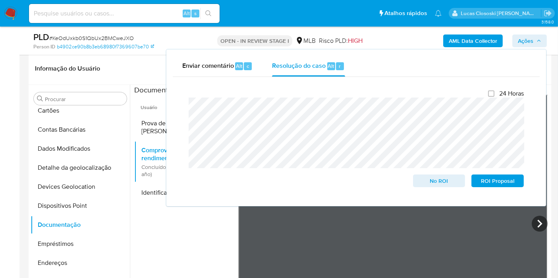
click at [517, 40] on button "Ações" at bounding box center [529, 41] width 35 height 13
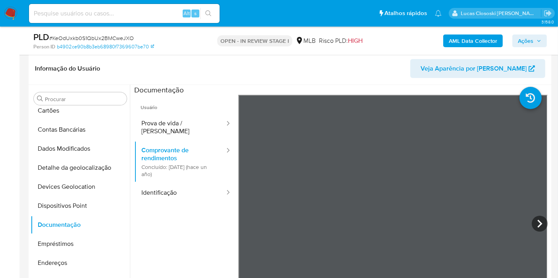
drag, startPoint x: 521, startPoint y: 41, endPoint x: 509, endPoint y: 44, distance: 11.8
click at [521, 41] on span "Ações" at bounding box center [525, 41] width 15 height 13
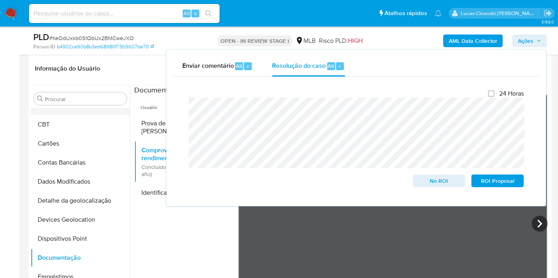
scroll to position [0, 0]
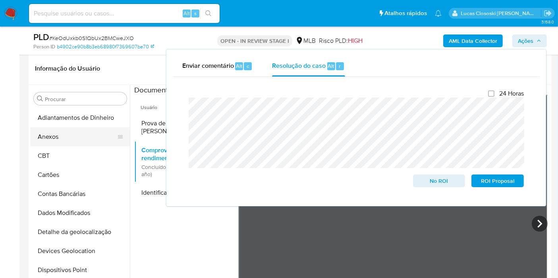
click at [54, 133] on button "Anexos" at bounding box center [77, 137] width 93 height 19
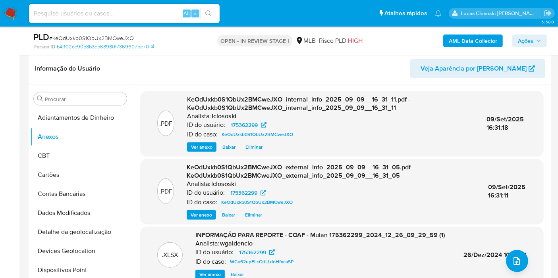
click at [540, 43] on span "Ações" at bounding box center [529, 40] width 23 height 11
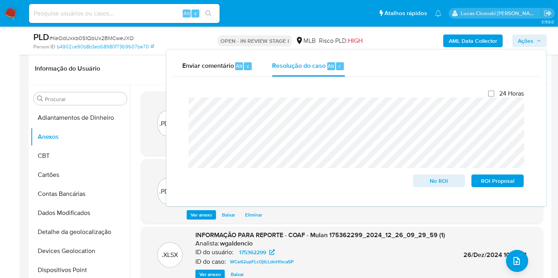
click at [540, 43] on span "Ações" at bounding box center [529, 40] width 23 height 11
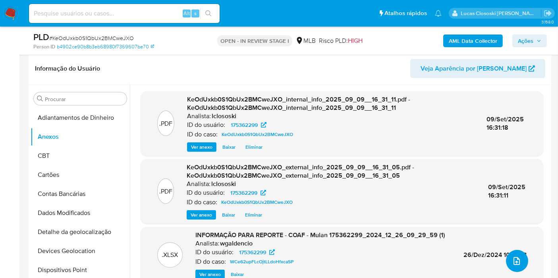
click at [520, 255] on button "upload-file" at bounding box center [517, 261] width 22 height 22
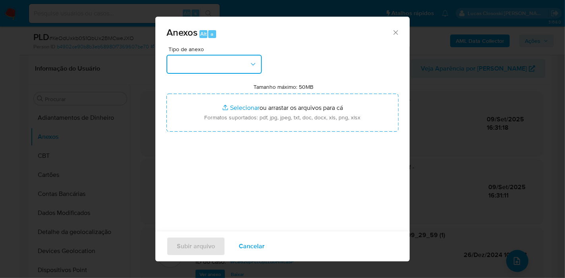
click at [234, 70] on button "button" at bounding box center [213, 64] width 95 height 19
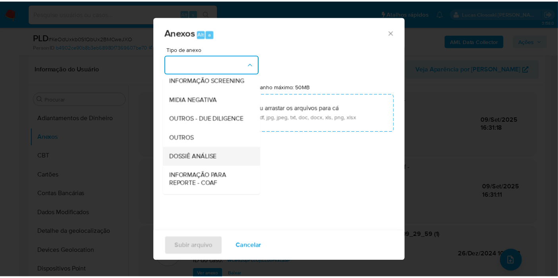
scroll to position [122, 0]
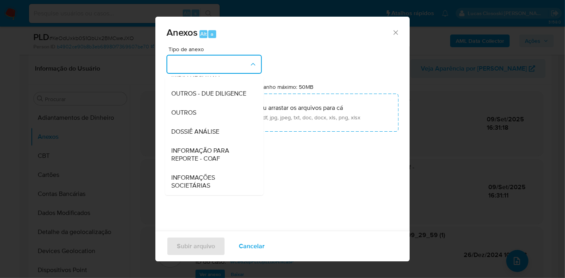
click at [392, 29] on icon "Fechar" at bounding box center [396, 33] width 8 height 8
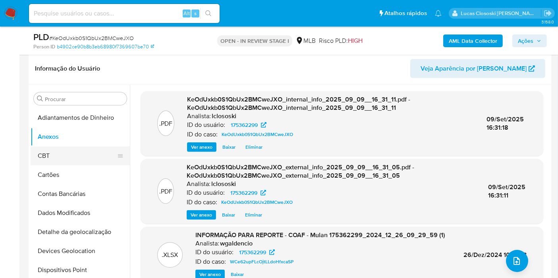
click at [76, 161] on button "CBT" at bounding box center [77, 156] width 93 height 19
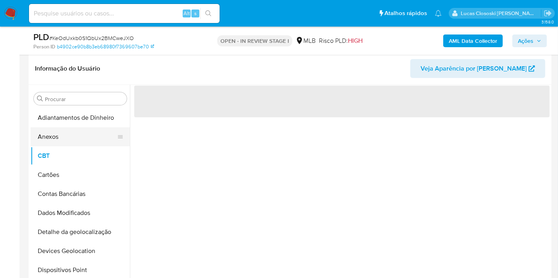
click at [74, 133] on button "Anexos" at bounding box center [77, 137] width 93 height 19
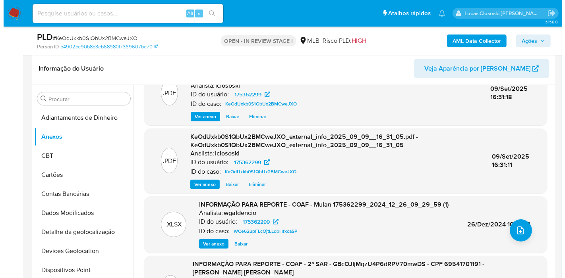
scroll to position [44, 0]
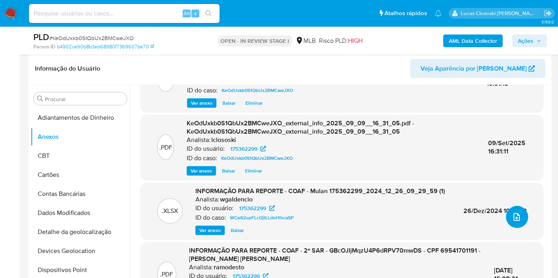
click at [521, 214] on button "upload-file" at bounding box center [517, 217] width 22 height 22
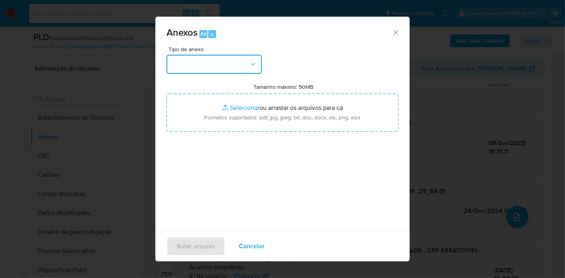
click at [207, 63] on button "button" at bounding box center [213, 64] width 95 height 19
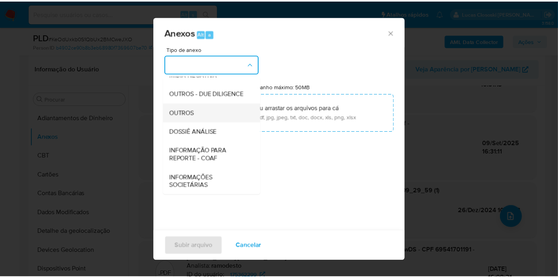
scroll to position [122, 0]
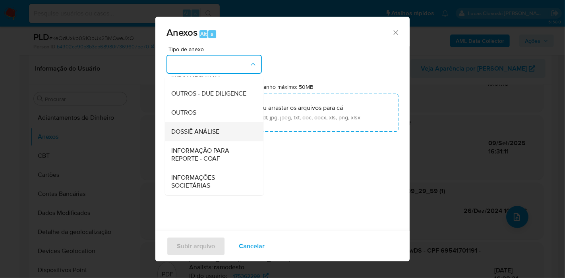
click at [211, 129] on span "DOSSIÊ ANÁLISE" at bounding box center [195, 132] width 48 height 8
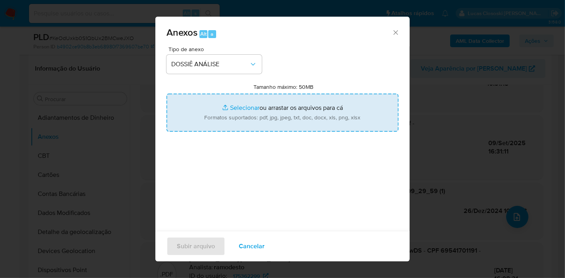
click at [205, 114] on input "Tamanho máximo: 50MB Selecionar arquivos" at bounding box center [282, 113] width 232 height 38
type input "C:\fakepath\Mulan 175362299_2025_09_09_15_05_26.xlsx"
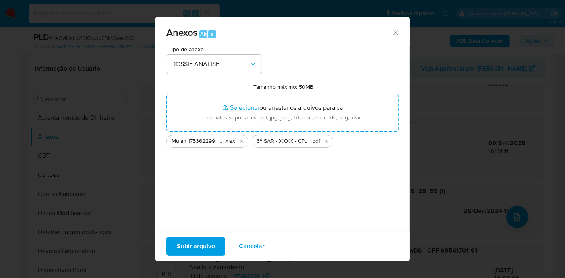
click at [207, 236] on div "Subir arquivo Cancelar" at bounding box center [282, 246] width 254 height 31
click at [207, 238] on span "Subir arquivo" at bounding box center [196, 246] width 38 height 17
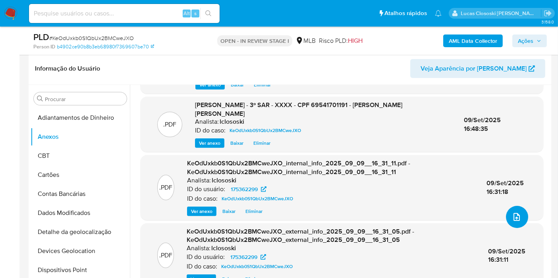
scroll to position [65, 0]
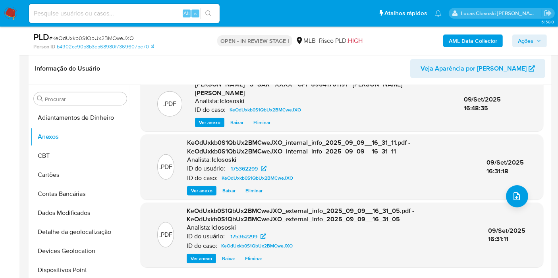
click at [542, 41] on button "Ações" at bounding box center [529, 41] width 35 height 13
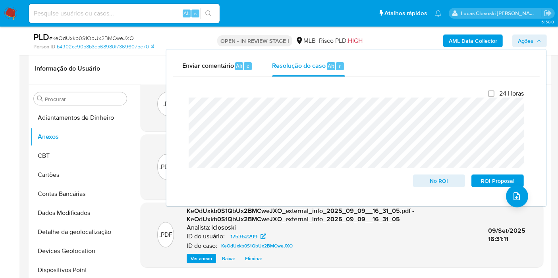
click at [553, 44] on div "PLD # KeOdUxkb0S1QbUx2BMCweJXO Person ID b4902ce90b8b3eb68980f7369607be70 OPEN …" at bounding box center [279, 41] width 558 height 28
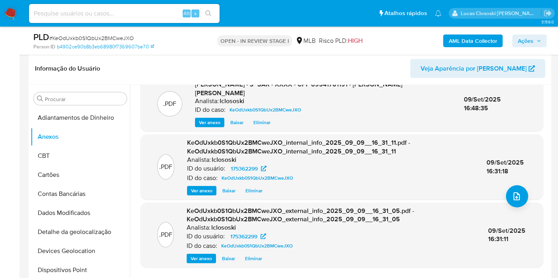
click at [542, 43] on button "Ações" at bounding box center [529, 41] width 35 height 13
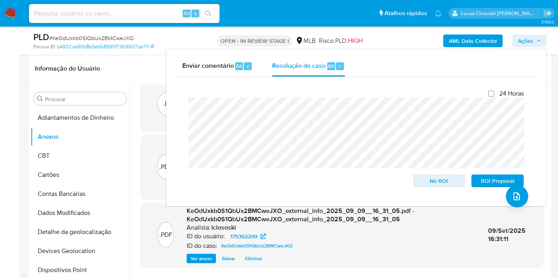
click at [542, 43] on button "Ações" at bounding box center [529, 41] width 35 height 13
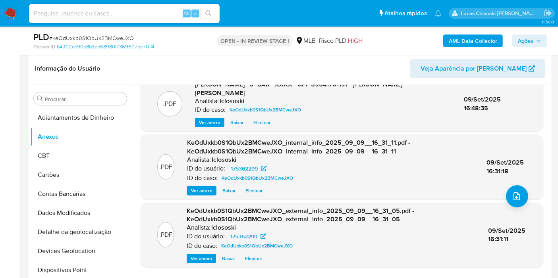
scroll to position [0, 0]
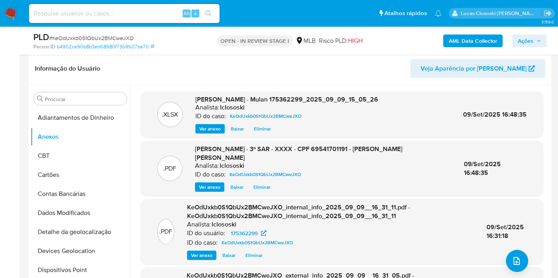
click at [533, 40] on span "Ações" at bounding box center [525, 41] width 15 height 13
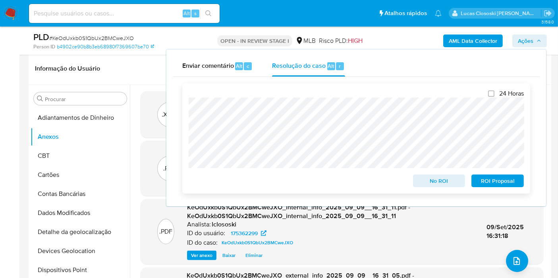
click at [493, 184] on span "ROI Proposal" at bounding box center [497, 181] width 41 height 11
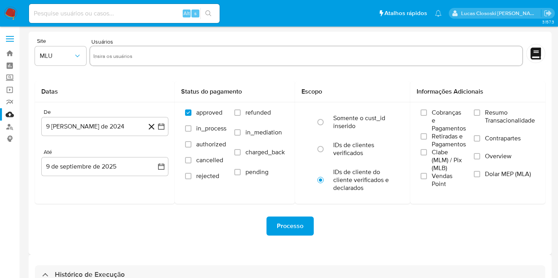
select select "10"
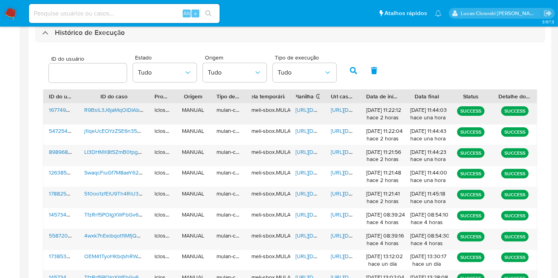
click at [309, 111] on span "[URL][DOMAIN_NAME]" at bounding box center [323, 110] width 55 height 8
click at [299, 111] on span "[URL][DOMAIN_NAME]" at bounding box center [323, 110] width 55 height 8
click at [340, 111] on span "[URL][DOMAIN_NAME]" at bounding box center [358, 110] width 55 height 8
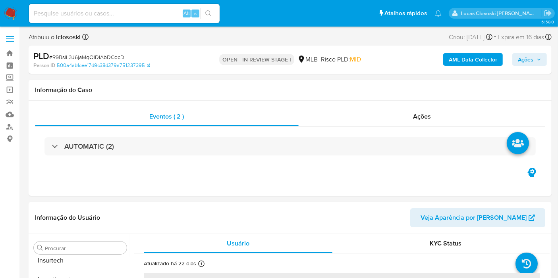
scroll to position [373, 0]
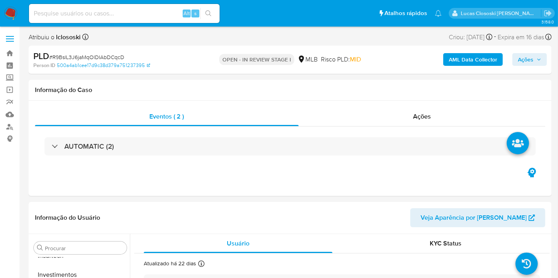
select select "10"
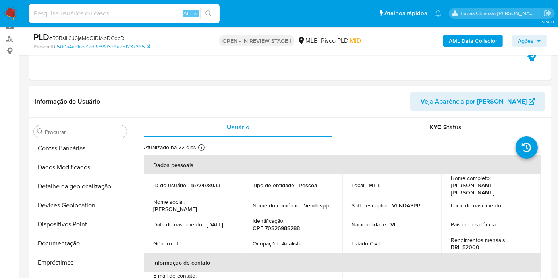
scroll to position [109, 0]
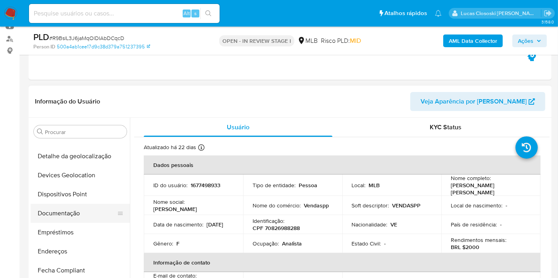
click at [59, 214] on button "Documentação" at bounding box center [77, 213] width 93 height 19
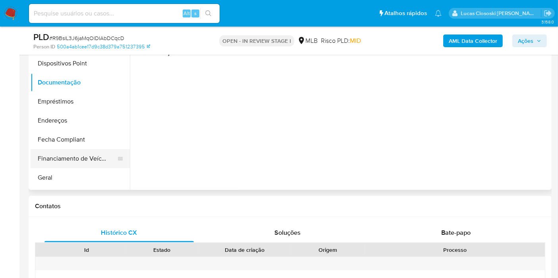
scroll to position [220, 0]
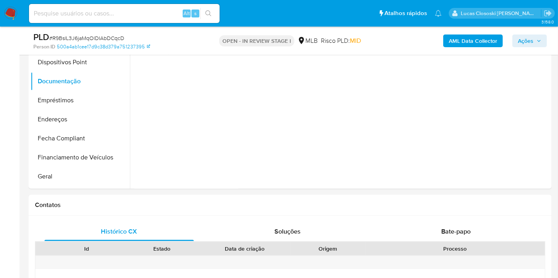
click at [542, 31] on div "PLD # R9BslL3J6jaMqOlDIAbDCqcD Person ID 500a4ab1cee17d9c38d379a751237395 OPEN …" at bounding box center [290, 41] width 523 height 28
click at [539, 37] on span "Ações" at bounding box center [529, 40] width 23 height 11
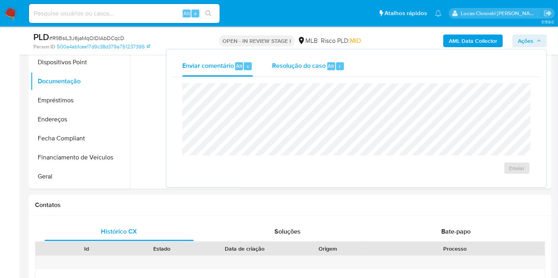
click at [314, 64] on span "Resolução do caso" at bounding box center [299, 65] width 54 height 9
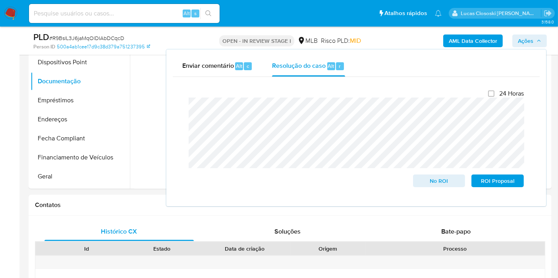
click at [520, 41] on span "Ações" at bounding box center [525, 41] width 15 height 13
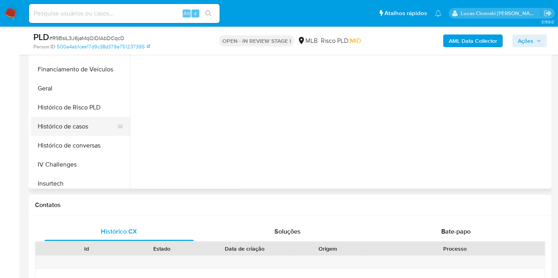
click at [69, 127] on button "Histórico de casos" at bounding box center [77, 126] width 93 height 19
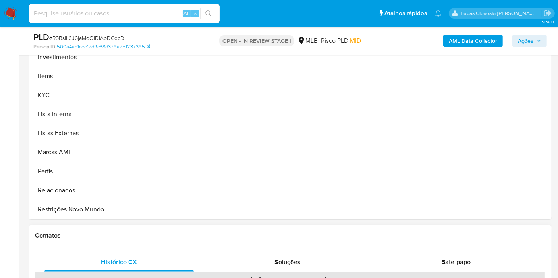
scroll to position [176, 0]
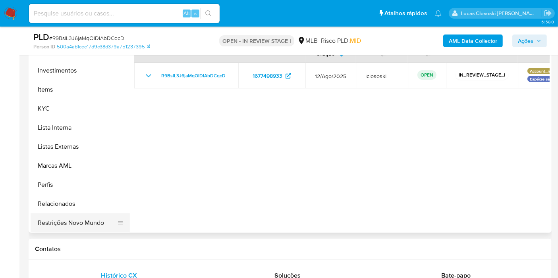
click at [84, 222] on button "Restrições Novo Mundo" at bounding box center [77, 223] width 93 height 19
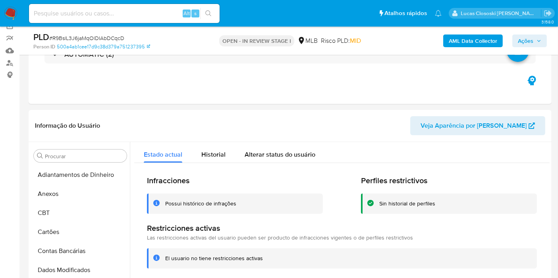
scroll to position [44, 0]
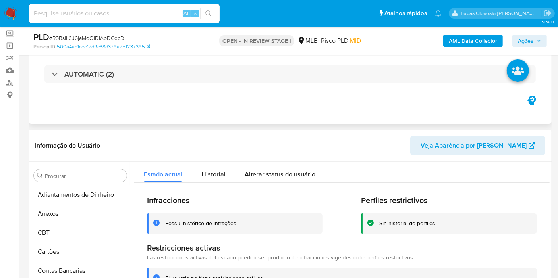
click at [132, 84] on div "AUTOMATIC (2)" at bounding box center [290, 74] width 510 height 40
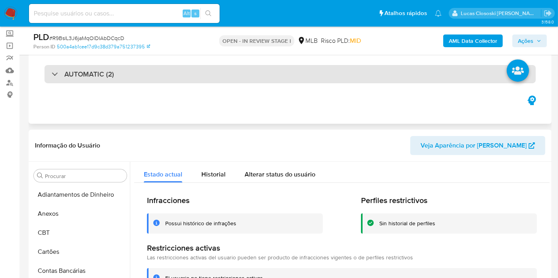
click at [132, 75] on div "AUTOMATIC (2)" at bounding box center [289, 74] width 491 height 18
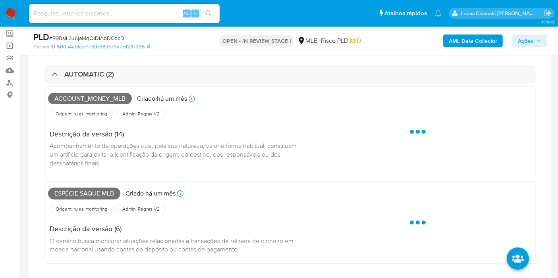
click at [99, 91] on div "Account_money_mlb [PERSON_NAME] um mês Criado: [DATE] 00:29:27" at bounding box center [175, 98] width 255 height 17
click at [90, 97] on span "Account_money_mlb" at bounding box center [90, 99] width 84 height 12
copy span "Account_money_mlb"
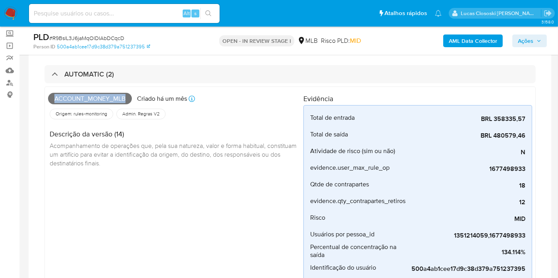
click at [530, 41] on span "Ações" at bounding box center [525, 41] width 15 height 13
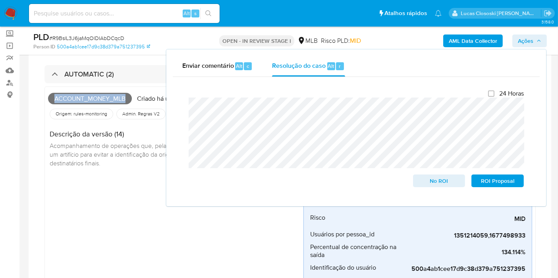
click at [529, 43] on span "Ações" at bounding box center [525, 41] width 15 height 13
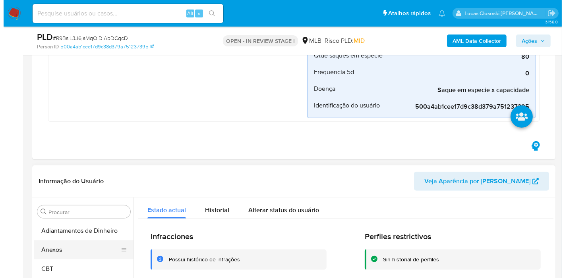
scroll to position [574, 0]
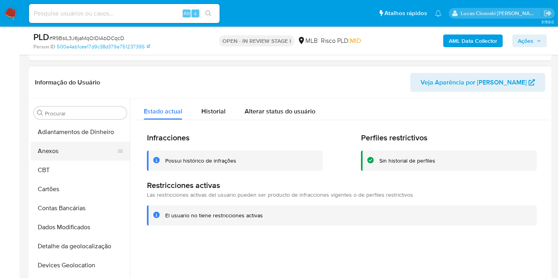
click at [63, 151] on button "Anexos" at bounding box center [77, 151] width 93 height 19
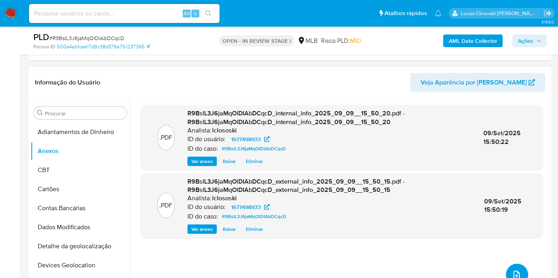
click at [512, 271] on span "upload-file" at bounding box center [517, 276] width 10 height 10
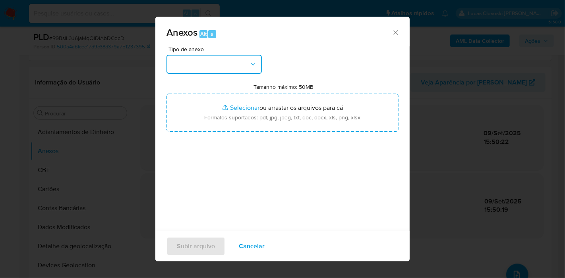
click at [219, 57] on button "button" at bounding box center [213, 64] width 95 height 19
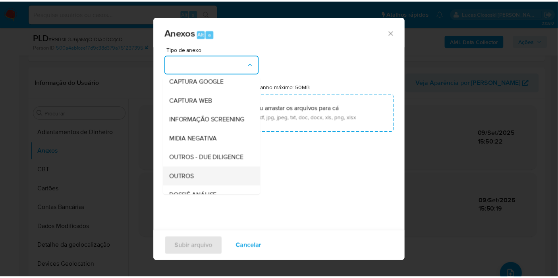
scroll to position [88, 0]
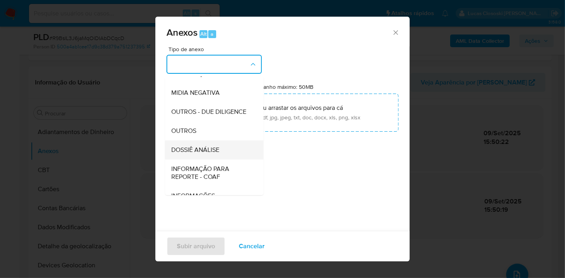
click at [203, 160] on div "DOSSIÊ ANÁLISE" at bounding box center [211, 150] width 81 height 19
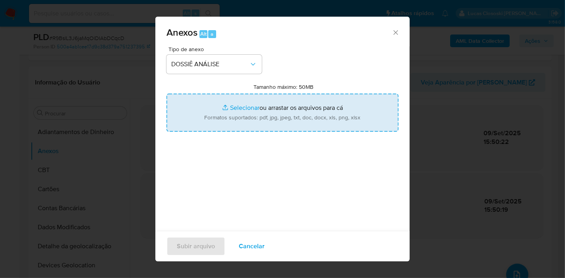
click at [216, 117] on input "Tamanho máximo: 50MB Selecionar arquivos" at bounding box center [282, 113] width 232 height 38
type input "C:\fakepath\SAR - XXXX - CPF 70826988288 - [PERSON_NAME] [PERSON_NAME].pdf"
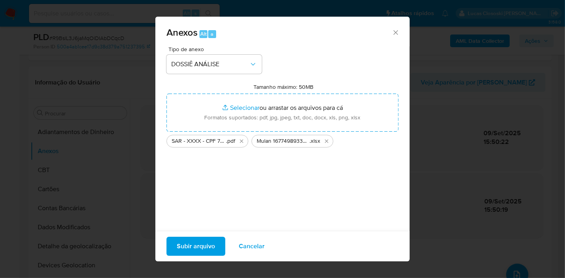
click at [194, 252] on span "Subir arquivo" at bounding box center [196, 246] width 38 height 17
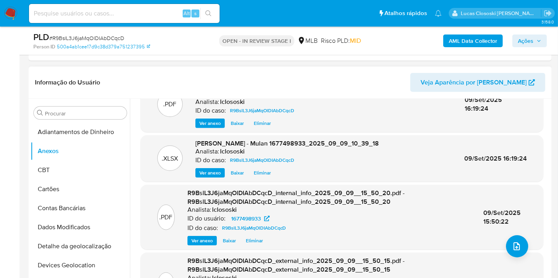
scroll to position [51, 0]
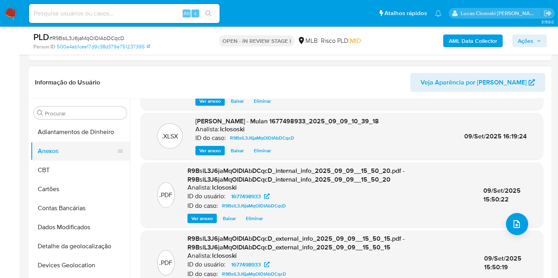
drag, startPoint x: 68, startPoint y: 163, endPoint x: 68, endPoint y: 155, distance: 8.7
click at [68, 163] on button "CBT" at bounding box center [80, 170] width 99 height 19
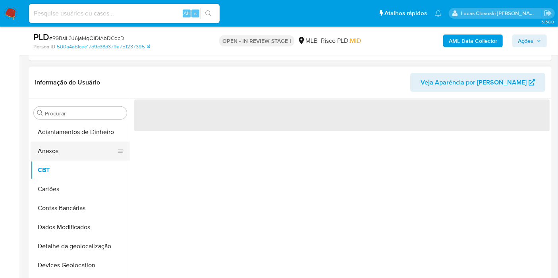
scroll to position [0, 0]
click at [68, 154] on button "Anexos" at bounding box center [77, 151] width 93 height 19
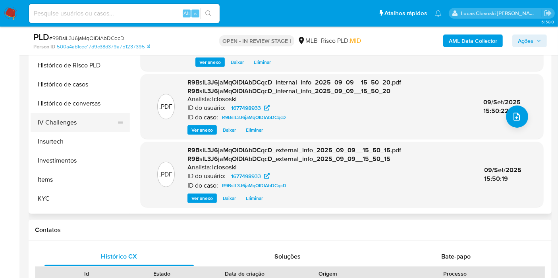
scroll to position [309, 0]
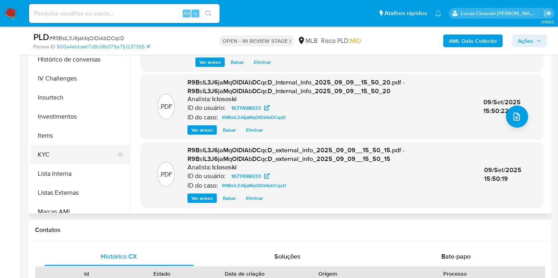
click at [50, 147] on button "KYC" at bounding box center [77, 154] width 93 height 19
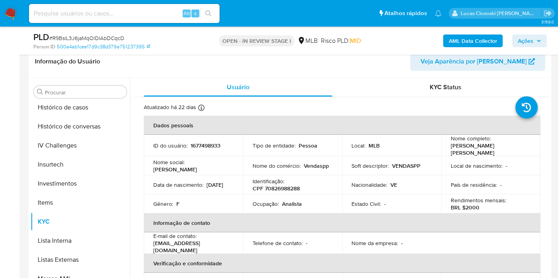
scroll to position [618, 0]
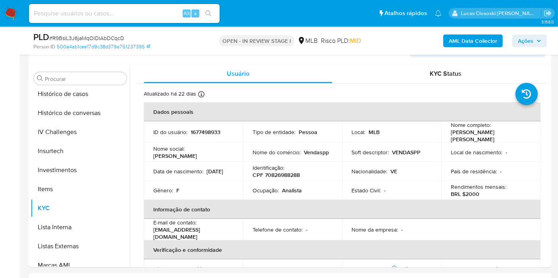
click at [527, 45] on span "Ações" at bounding box center [525, 41] width 15 height 13
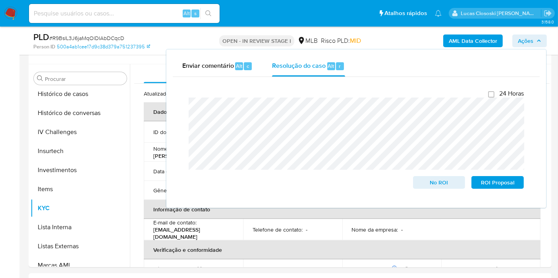
click at [527, 45] on span "Ações" at bounding box center [525, 41] width 15 height 13
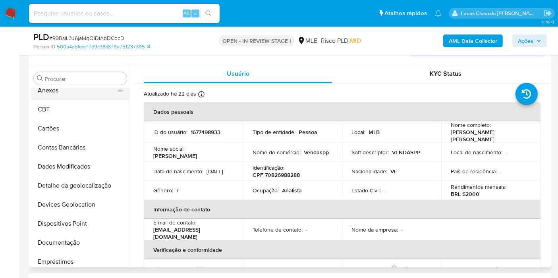
scroll to position [0, 0]
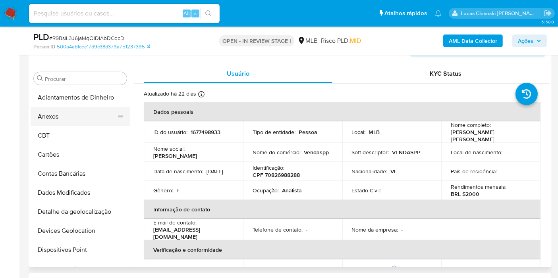
click at [64, 112] on button "Anexos" at bounding box center [77, 116] width 93 height 19
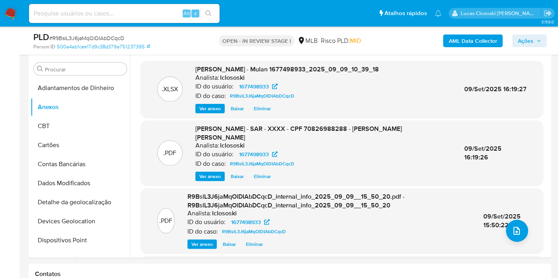
click at [530, 41] on span "Ações" at bounding box center [525, 41] width 15 height 13
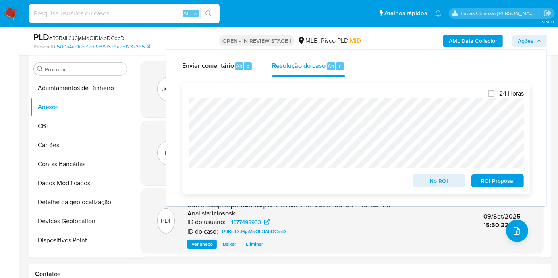
click at [506, 182] on span "ROI Proposal" at bounding box center [497, 181] width 41 height 11
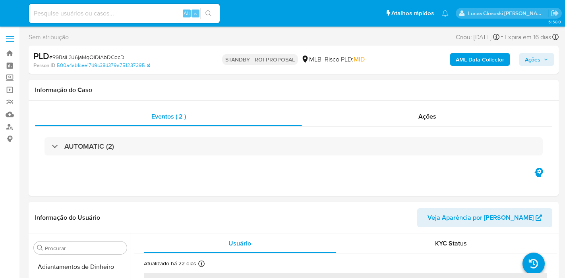
select select "10"
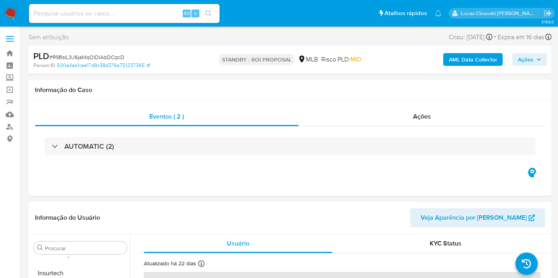
scroll to position [373, 0]
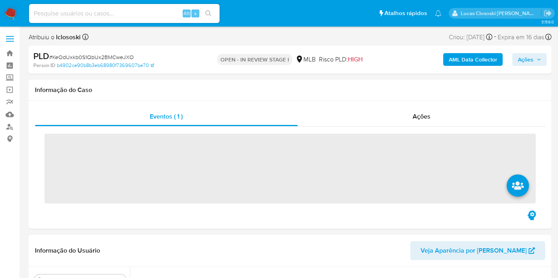
click at [14, 14] on img at bounding box center [11, 14] width 14 height 14
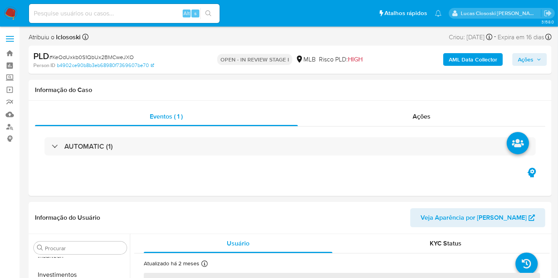
scroll to position [373, 0]
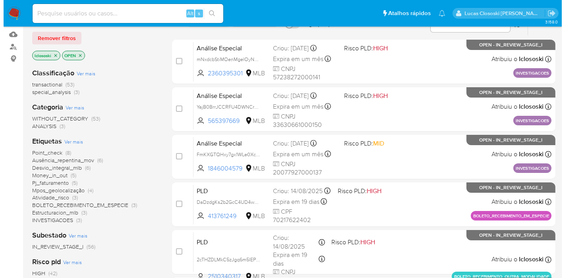
scroll to position [44, 0]
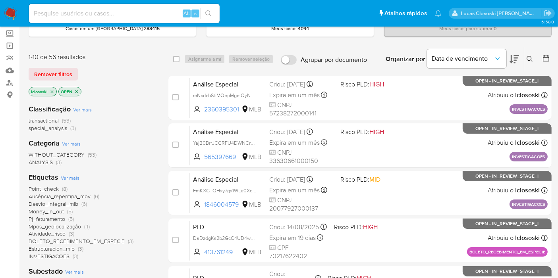
click at [76, 179] on span "Ver mais" at bounding box center [70, 177] width 19 height 7
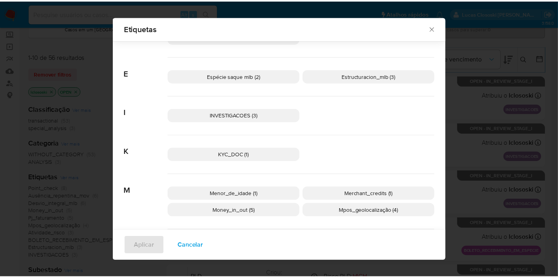
scroll to position [303, 0]
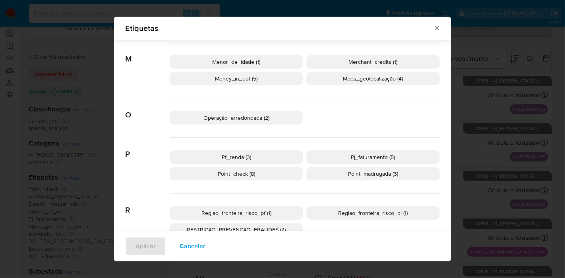
click at [269, 151] on p "Pf_renda (3)" at bounding box center [236, 158] width 133 height 14
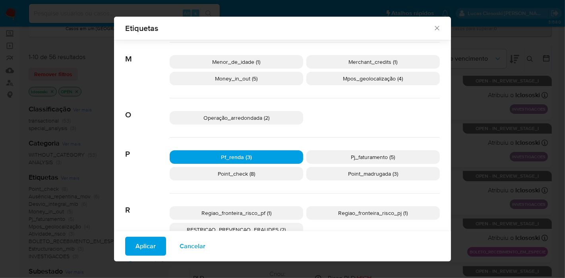
click at [145, 247] on span "Aplicar" at bounding box center [145, 246] width 20 height 17
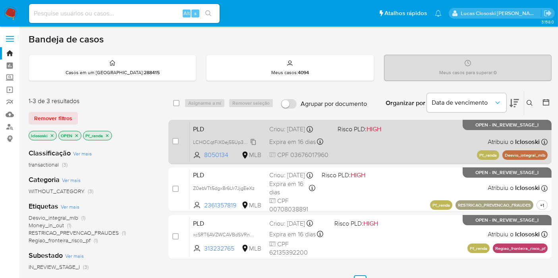
click at [252, 139] on span "LCHOCqtFiX0ej55Up3GneJTF" at bounding box center [227, 141] width 68 height 9
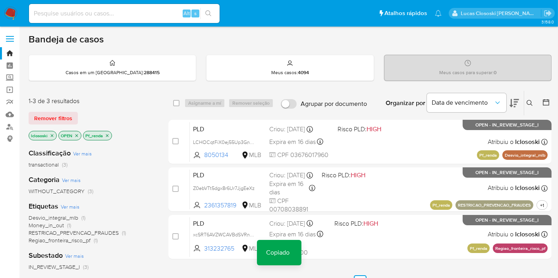
click at [161, 8] on input at bounding box center [124, 13] width 191 height 10
paste input "LCHOCqtFiX0ej55Up3GneJTF"
type input "LCHOCqtFiX0ej55Up3GneJTF"
click at [205, 10] on button "search-icon" at bounding box center [208, 13] width 16 height 11
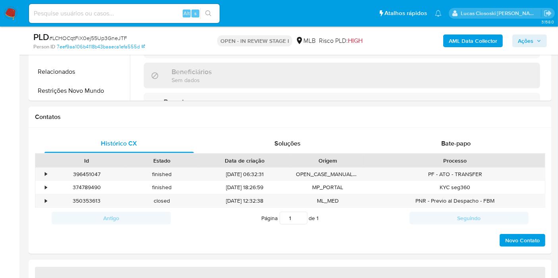
scroll to position [574, 0]
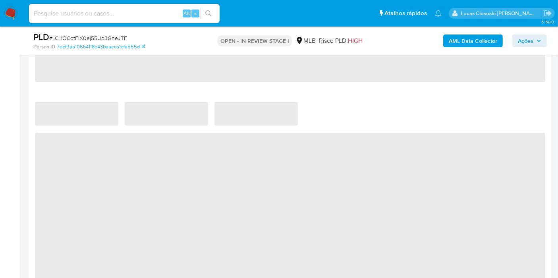
select select "10"
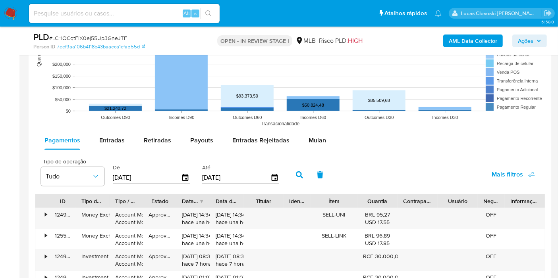
scroll to position [839, 0]
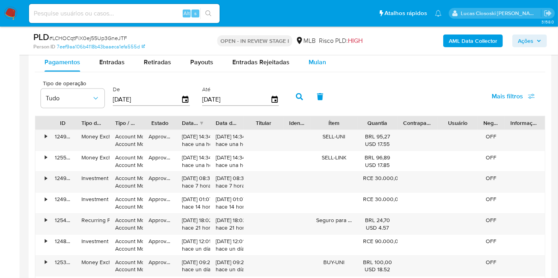
click at [312, 67] on div "Mulan" at bounding box center [317, 62] width 17 height 19
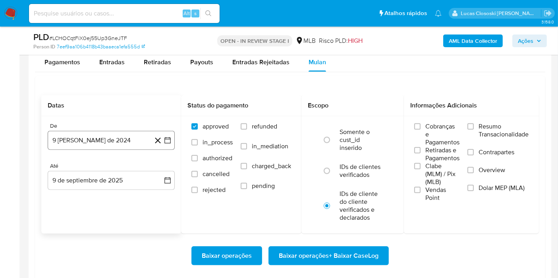
click at [171, 133] on button "9 de agosto de 2024" at bounding box center [111, 140] width 127 height 19
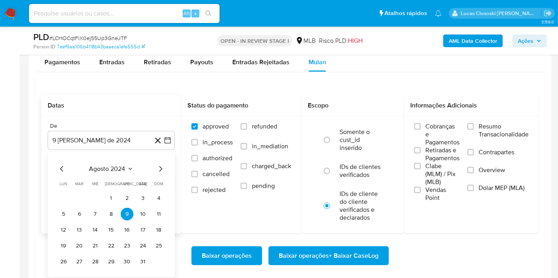
click at [112, 170] on span "agosto 2024" at bounding box center [107, 169] width 36 height 8
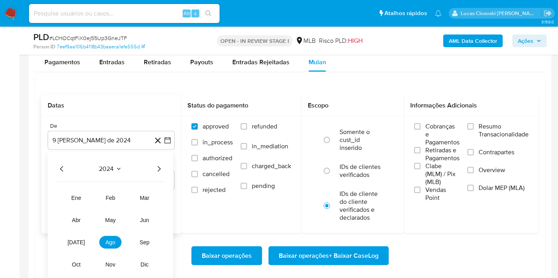
click at [157, 167] on icon "Año siguiente" at bounding box center [159, 169] width 10 height 10
click at [85, 240] on button "jul" at bounding box center [76, 242] width 22 height 13
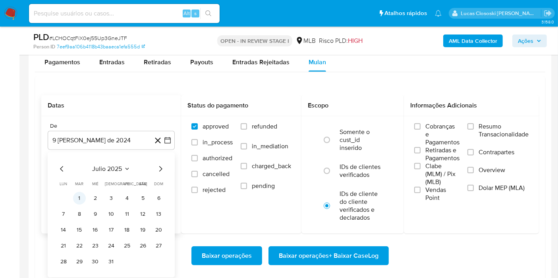
click at [80, 194] on button "1" at bounding box center [79, 198] width 13 height 13
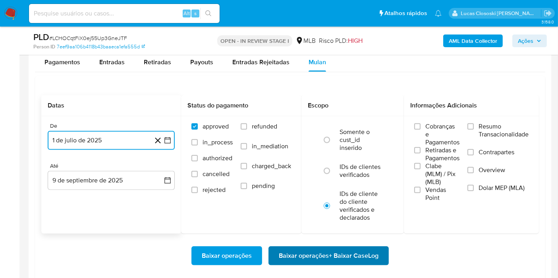
click at [377, 253] on span "Baixar operações + Baixar CaseLog" at bounding box center [329, 255] width 100 height 17
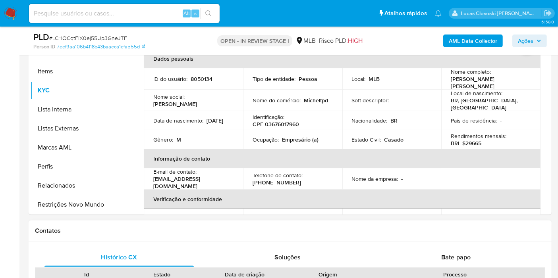
scroll to position [132, 0]
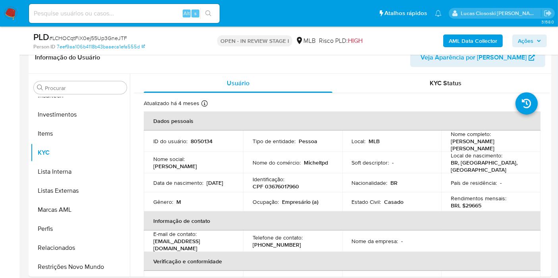
click at [525, 36] on span "Ações" at bounding box center [525, 41] width 15 height 13
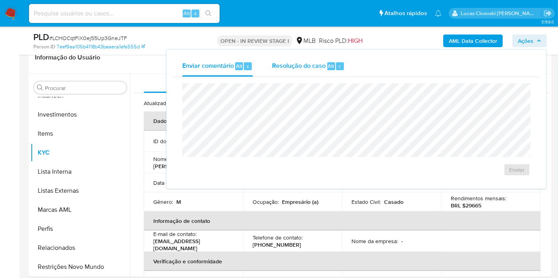
click at [334, 63] on div "Alt" at bounding box center [331, 66] width 8 height 8
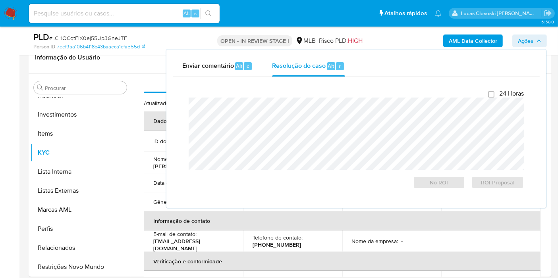
click at [533, 44] on span "Ações" at bounding box center [525, 41] width 15 height 13
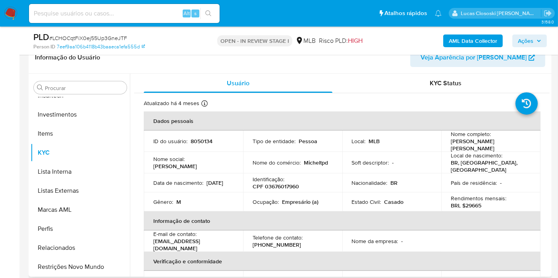
click at [282, 183] on p "CPF 03676017960" at bounding box center [276, 186] width 46 height 7
copy p "03676017960"
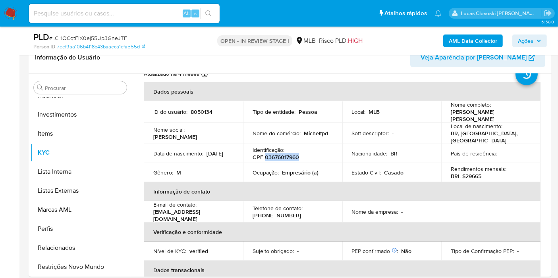
scroll to position [0, 0]
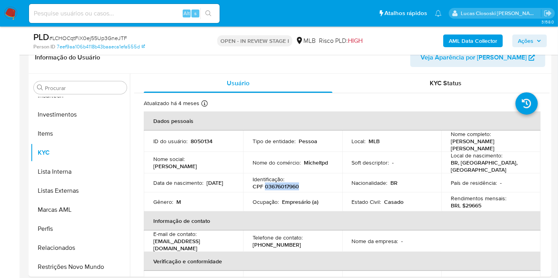
copy p "03676017960"
click at [479, 43] on b "AML Data Collector" at bounding box center [473, 41] width 48 height 13
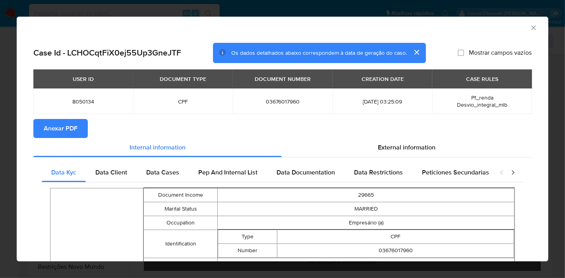
click at [75, 125] on span "Anexar PDF" at bounding box center [61, 128] width 34 height 17
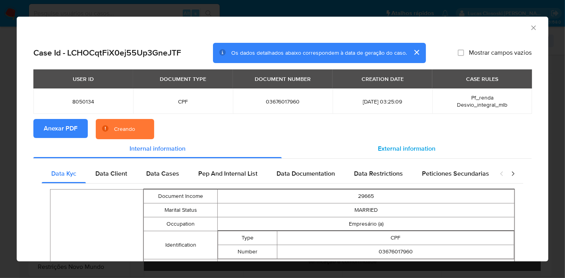
click at [378, 146] on span "External information" at bounding box center [407, 148] width 58 height 9
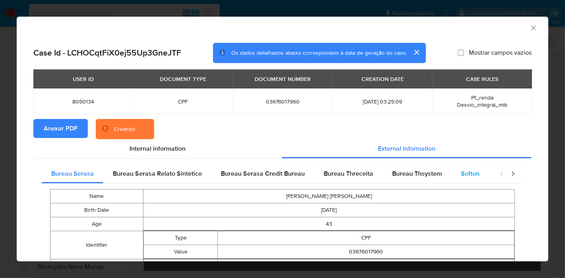
click at [461, 174] on span "Softon" at bounding box center [470, 173] width 19 height 9
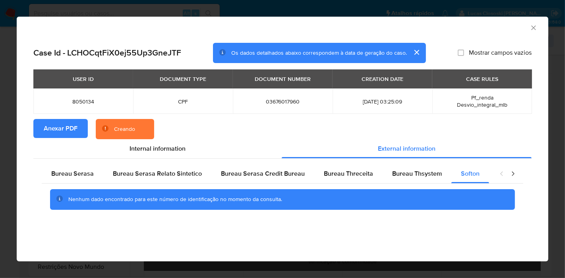
click at [533, 27] on icon "Fechar a janela" at bounding box center [533, 28] width 8 height 8
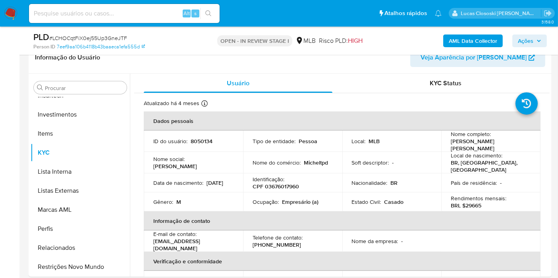
click at [76, 40] on span "# LCHOCqtFiX0ej55Up3GneJTF" at bounding box center [88, 38] width 78 height 8
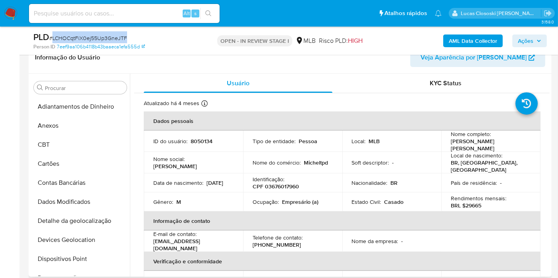
click at [53, 127] on button "Anexos" at bounding box center [80, 125] width 99 height 19
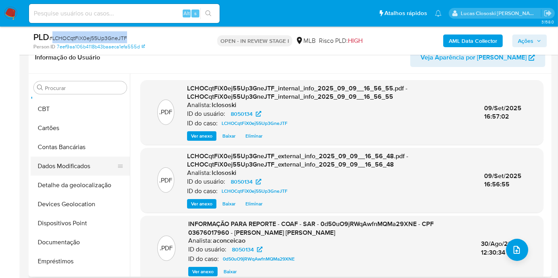
scroll to position [44, 0]
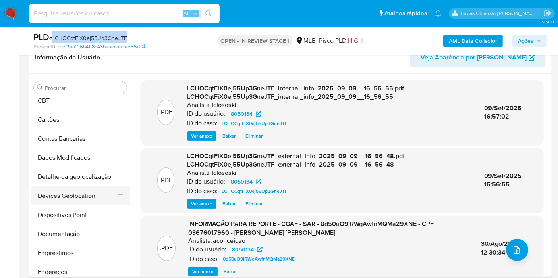
click at [85, 202] on button "Devices Geolocation" at bounding box center [77, 196] width 93 height 19
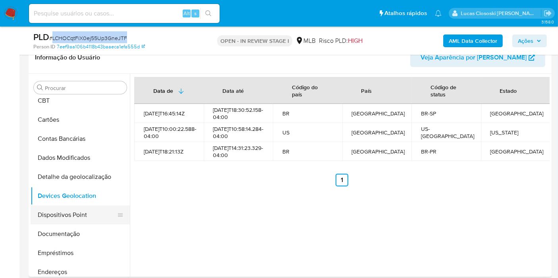
click at [68, 209] on button "Dispositivos Point" at bounding box center [77, 215] width 93 height 19
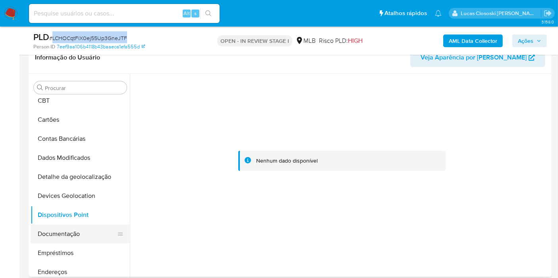
click at [91, 232] on button "Documentação" at bounding box center [77, 234] width 93 height 19
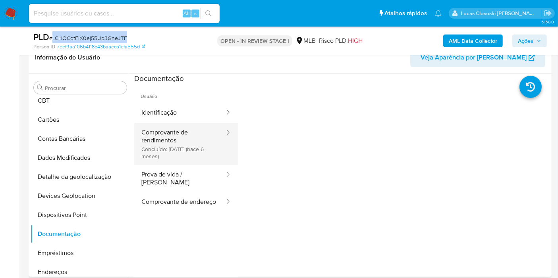
click at [150, 157] on button "Comprovante de rendimentos Concluído: 24/03/2025 (hace 6 meses)" at bounding box center [179, 144] width 91 height 42
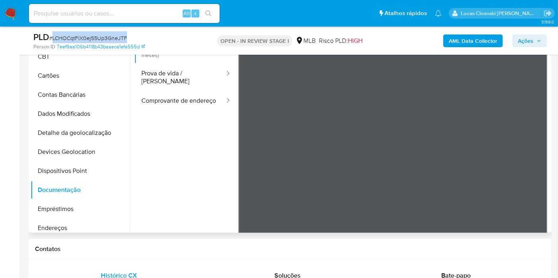
scroll to position [69, 0]
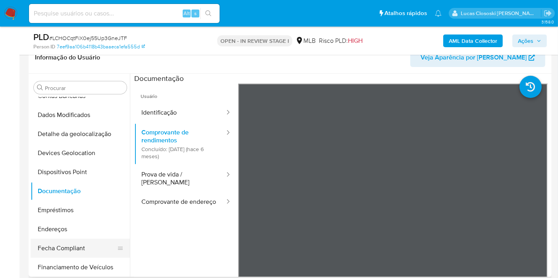
scroll to position [132, 0]
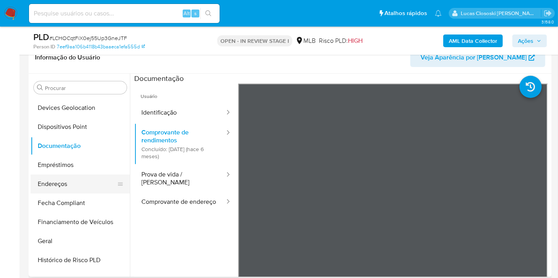
click at [60, 184] on button "Endereços" at bounding box center [77, 184] width 93 height 19
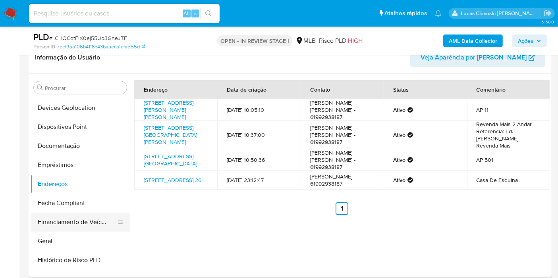
click at [73, 244] on button "Geral" at bounding box center [80, 241] width 99 height 19
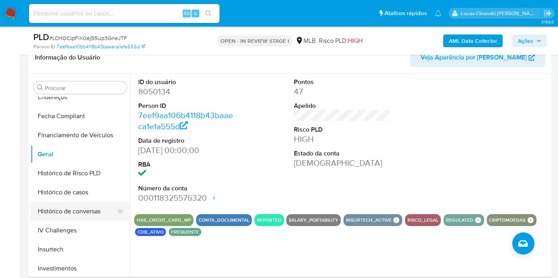
scroll to position [220, 0]
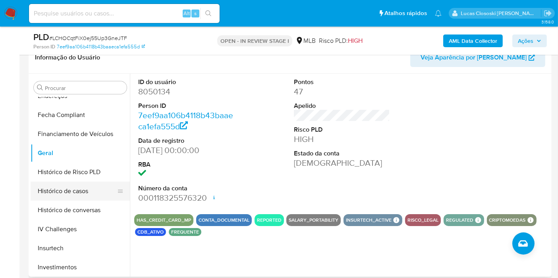
click at [69, 192] on button "Histórico de casos" at bounding box center [77, 191] width 93 height 19
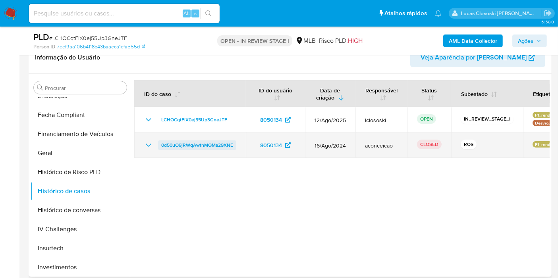
drag, startPoint x: 240, startPoint y: 145, endPoint x: 160, endPoint y: 145, distance: 80.6
click at [160, 145] on td "0d50uO9jRWqAwfnMQMa29XNE" at bounding box center [190, 145] width 112 height 25
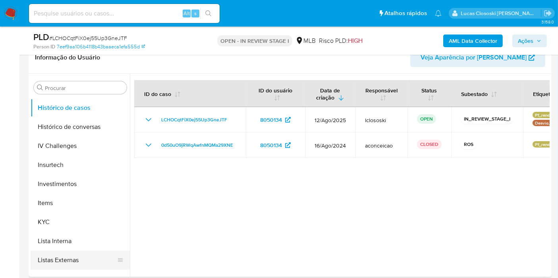
scroll to position [353, 0]
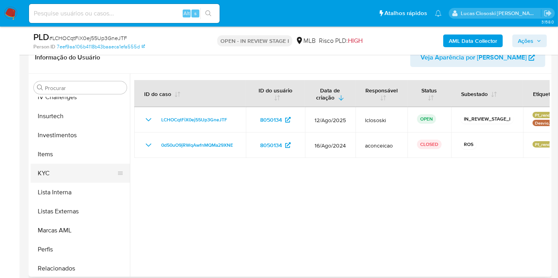
click at [56, 174] on button "KYC" at bounding box center [77, 173] width 93 height 19
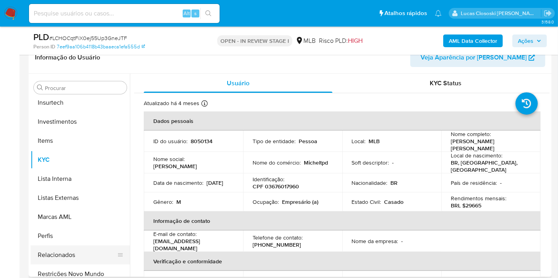
scroll to position [373, 0]
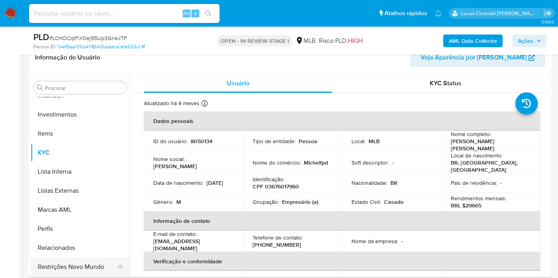
click at [97, 259] on button "Restrições Novo Mundo" at bounding box center [77, 267] width 93 height 19
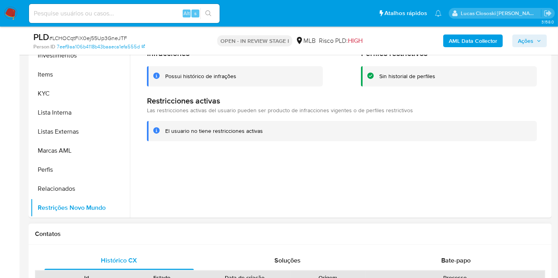
scroll to position [220, 0]
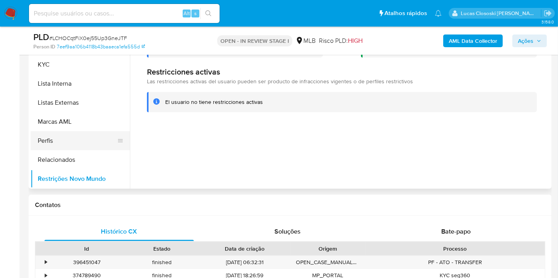
drag, startPoint x: 0, startPoint y: 135, endPoint x: 36, endPoint y: 135, distance: 35.8
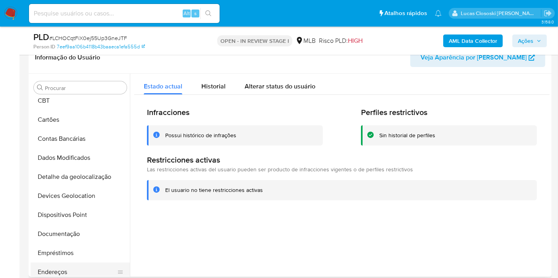
scroll to position [88, 0]
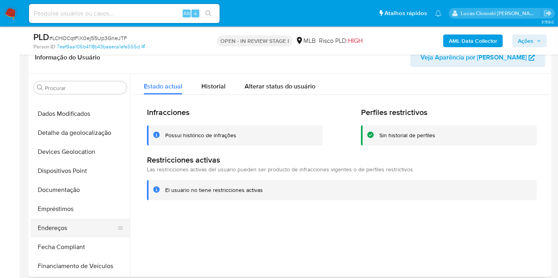
click at [70, 228] on button "Endereços" at bounding box center [77, 228] width 93 height 19
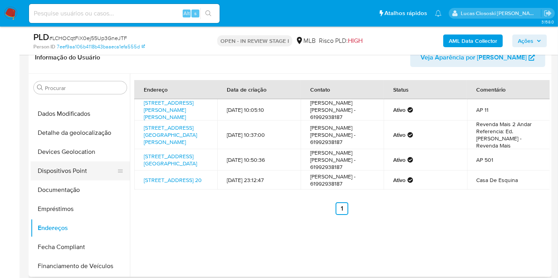
click at [78, 172] on button "Dispositivos Point" at bounding box center [77, 171] width 93 height 19
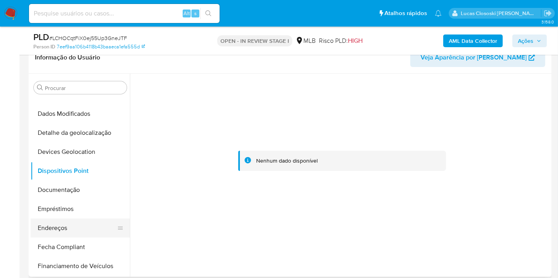
click at [51, 225] on button "Endereços" at bounding box center [77, 228] width 93 height 19
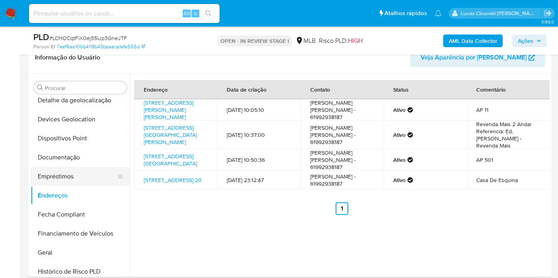
scroll to position [176, 0]
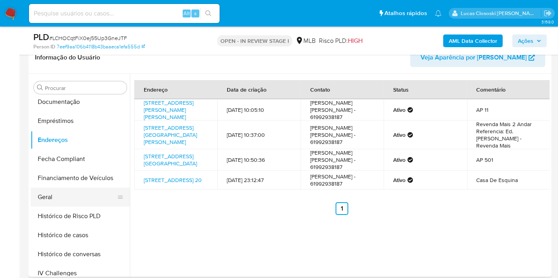
click at [79, 199] on button "Geral" at bounding box center [77, 197] width 93 height 19
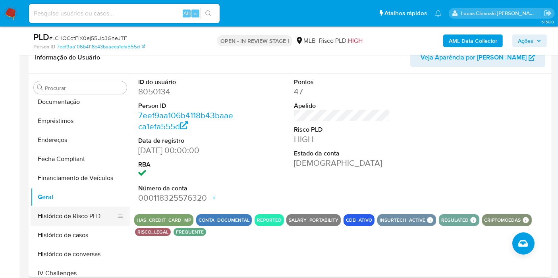
scroll to position [265, 0]
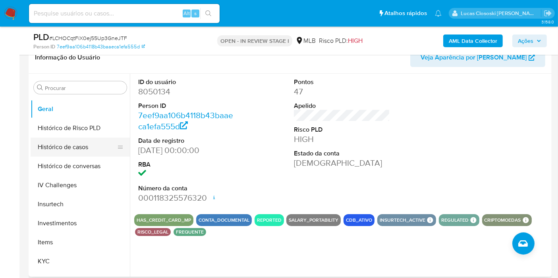
click at [83, 146] on button "Histórico de casos" at bounding box center [77, 147] width 93 height 19
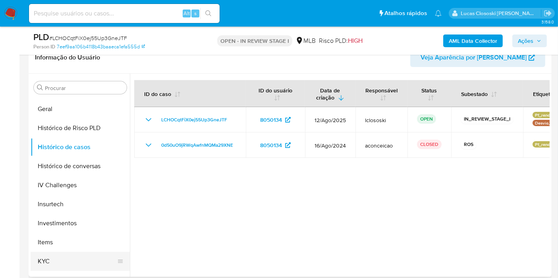
click at [67, 257] on button "KYC" at bounding box center [77, 261] width 93 height 19
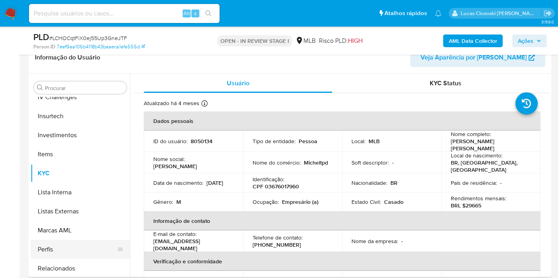
scroll to position [373, 0]
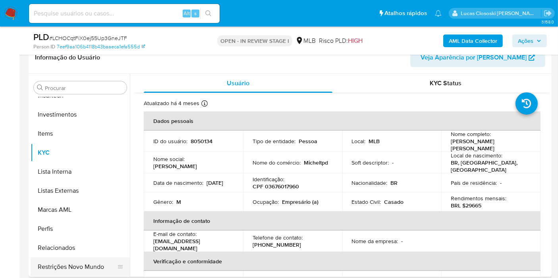
click at [91, 263] on button "Restrições Novo Mundo" at bounding box center [77, 267] width 93 height 19
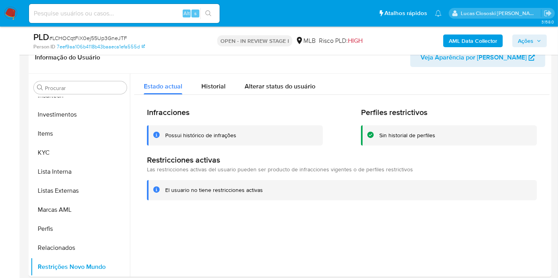
click at [99, 38] on span "# LCHOCqtFiX0ej55Up3GneJTF" at bounding box center [88, 38] width 78 height 8
copy span "LCHOCqtFiX0ej55Up3GneJTF"
click at [182, 39] on div "PLD # LCHOCqtFiX0ej55Up3GneJTF" at bounding box center [117, 37] width 168 height 12
click at [72, 150] on button "KYC" at bounding box center [77, 152] width 93 height 19
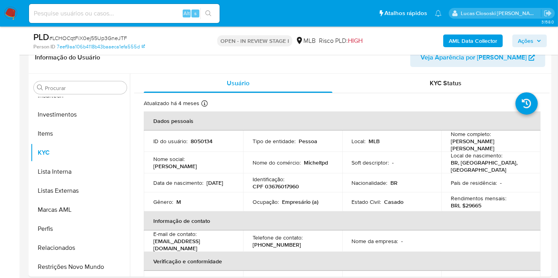
click at [103, 39] on span "# LCHOCqtFiX0ej55Up3GneJTF" at bounding box center [88, 38] width 78 height 8
copy span "LCHOCqtFiX0ej55Up3GneJTF"
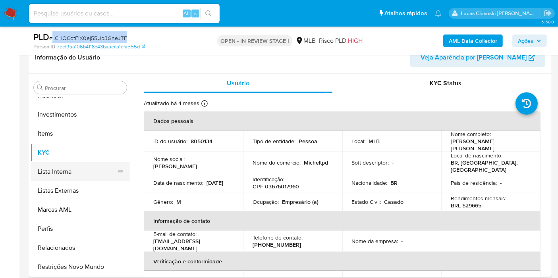
scroll to position [153, 0]
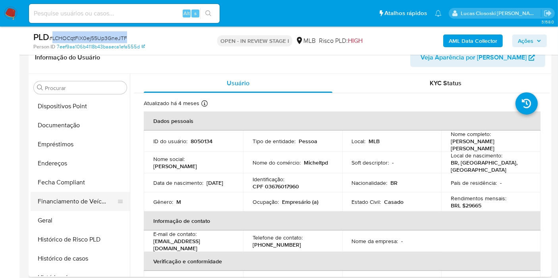
click at [54, 207] on button "Financiamento de Veículos" at bounding box center [77, 201] width 93 height 19
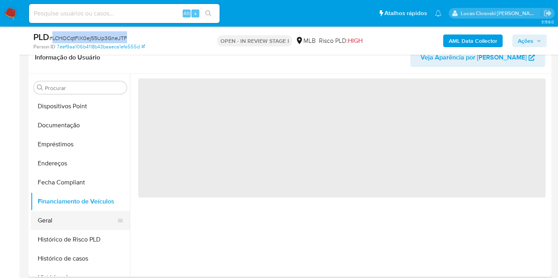
click at [51, 213] on button "Geral" at bounding box center [77, 220] width 93 height 19
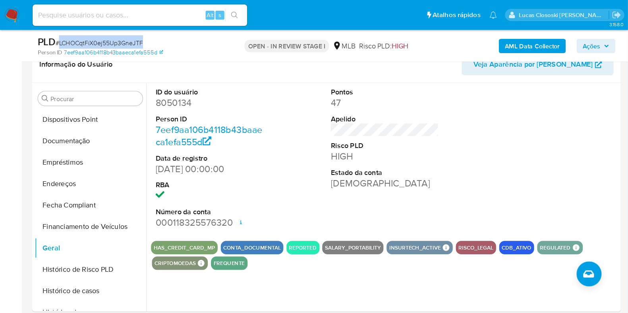
scroll to position [153, 0]
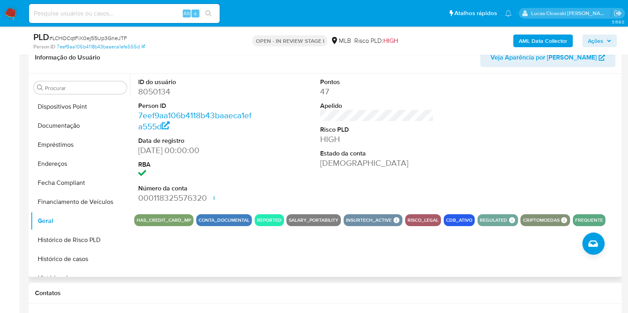
drag, startPoint x: 520, startPoint y: 0, endPoint x: 398, endPoint y: 124, distance: 173.3
click at [398, 124] on dl "Pontos 47 Apelido Risco PLD HIGH Estado da conta Ativa" at bounding box center [377, 123] width 114 height 91
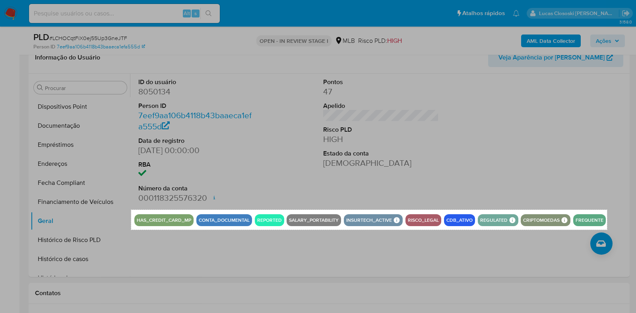
drag, startPoint x: 131, startPoint y: 210, endPoint x: 607, endPoint y: 230, distance: 475.9
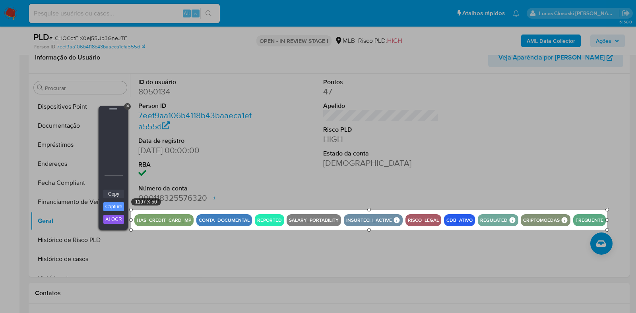
click at [106, 193] on link "Copy" at bounding box center [113, 194] width 21 height 9
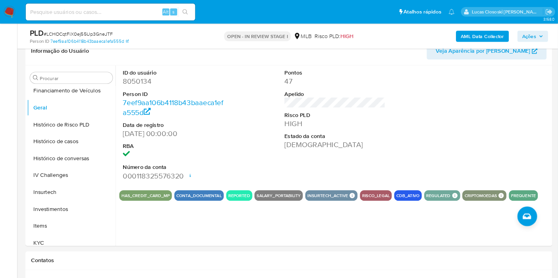
scroll to position [252, 0]
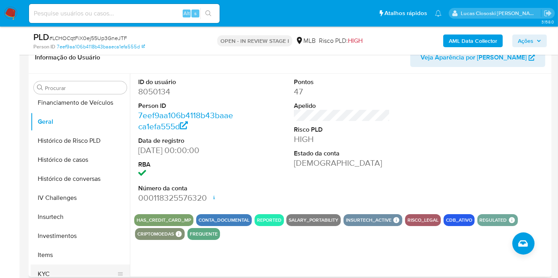
drag, startPoint x: 607, startPoint y: 1, endPoint x: 56, endPoint y: 265, distance: 611.2
click at [56, 265] on button "KYC" at bounding box center [77, 274] width 93 height 19
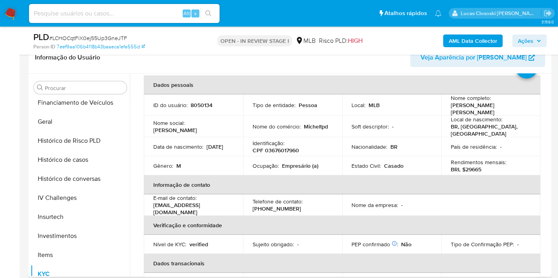
scroll to position [0, 0]
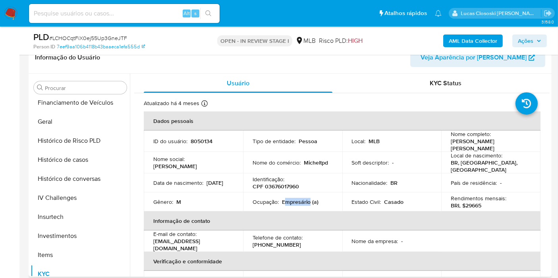
copy p "mpresário"
drag, startPoint x: 283, startPoint y: 199, endPoint x: 309, endPoint y: 197, distance: 25.5
click at [309, 199] on p "Empresário (a)" at bounding box center [300, 202] width 37 height 7
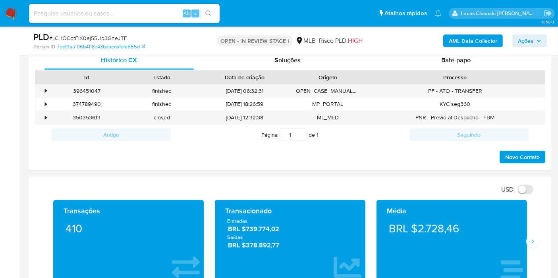
scroll to position [529, 0]
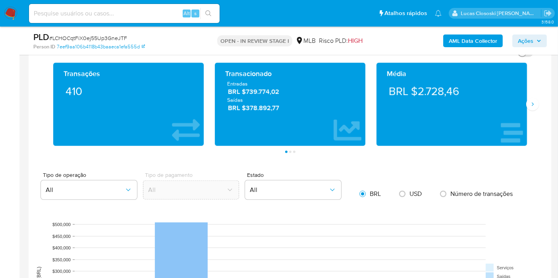
click at [527, 109] on div "Média BRL $2.728,46" at bounding box center [452, 104] width 162 height 83
click at [531, 106] on icon "Siguiente" at bounding box center [532, 104] width 6 height 6
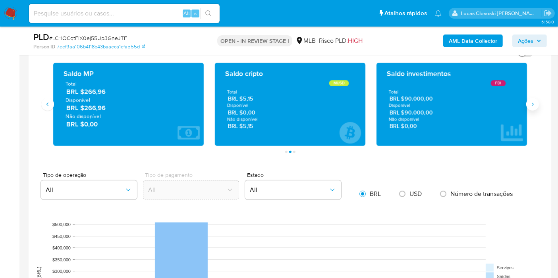
click at [532, 101] on icon "Siguiente" at bounding box center [532, 104] width 6 height 6
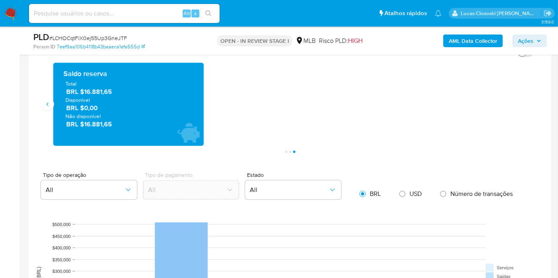
click at [539, 34] on div "AML Data Collector Ações" at bounding box center [462, 40] width 169 height 19
drag, startPoint x: 530, startPoint y: 43, endPoint x: 506, endPoint y: 48, distance: 24.9
click at [530, 43] on span "Ações" at bounding box center [525, 41] width 15 height 13
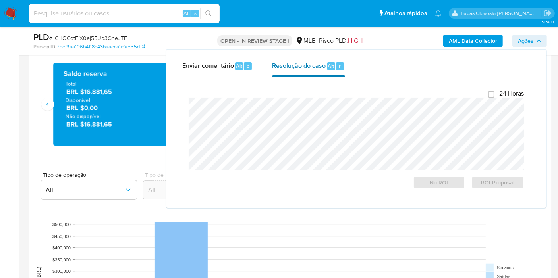
click at [274, 70] on span "Resolução do caso" at bounding box center [299, 65] width 54 height 9
click at [529, 37] on span "Ações" at bounding box center [525, 41] width 15 height 13
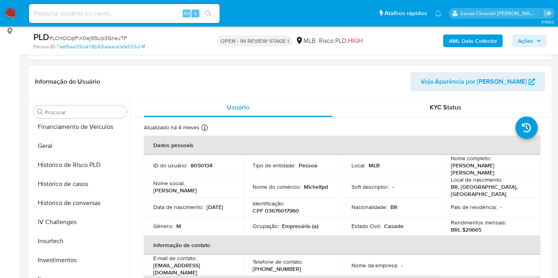
scroll to position [176, 0]
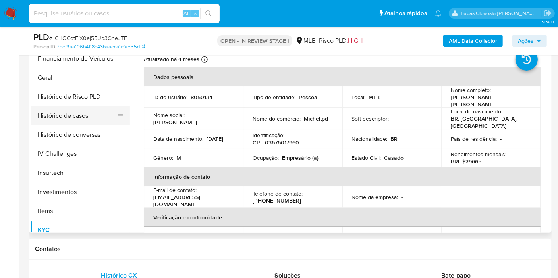
click at [70, 113] on button "Histórico de casos" at bounding box center [77, 115] width 93 height 19
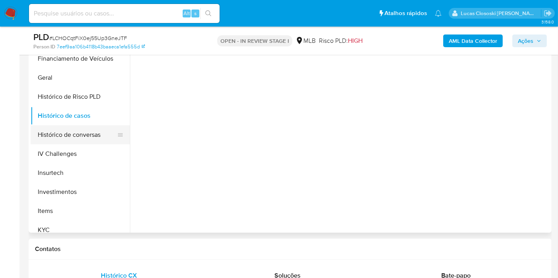
scroll to position [75, 0]
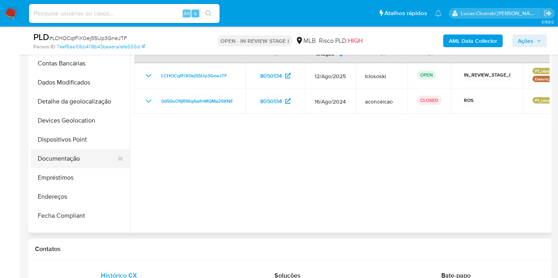
click at [76, 157] on button "Documentação" at bounding box center [77, 158] width 93 height 19
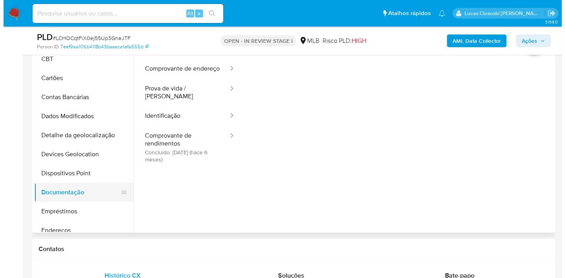
scroll to position [0, 0]
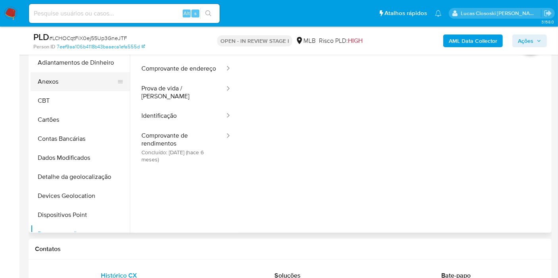
click at [45, 82] on button "Anexos" at bounding box center [77, 81] width 93 height 19
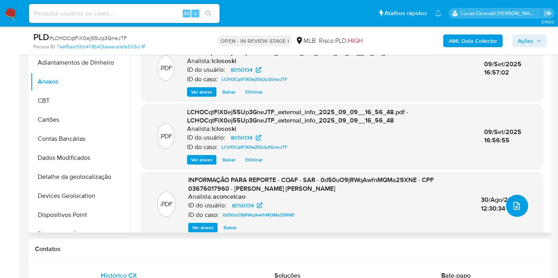
click at [512, 206] on icon "upload-file" at bounding box center [517, 206] width 10 height 10
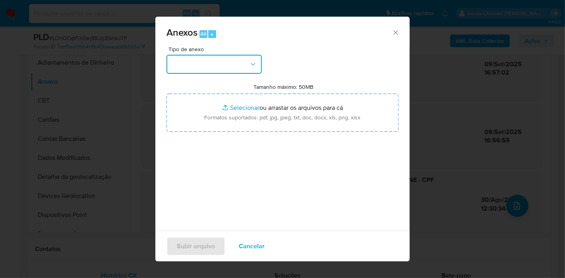
click at [238, 71] on button "button" at bounding box center [213, 64] width 95 height 19
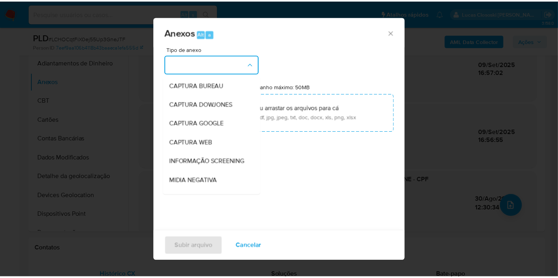
scroll to position [122, 0]
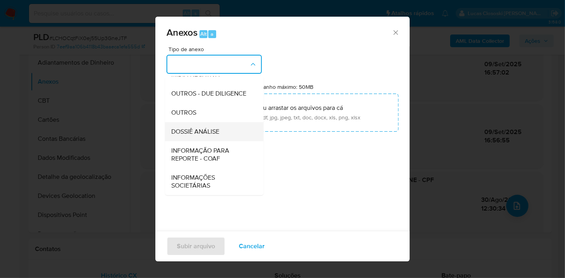
click at [212, 133] on span "DOSSIÊ ANÁLISE" at bounding box center [195, 132] width 48 height 8
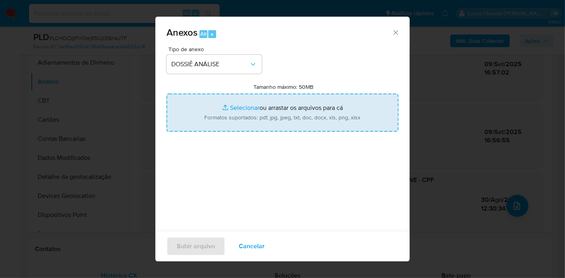
click at [278, 123] on input "Tamanho máximo: 50MB Selecionar arquivos" at bounding box center [282, 113] width 232 height 38
type input "C:\fakepath\Mulan 8050134_2025_09_09_15_45_59.xlsx"
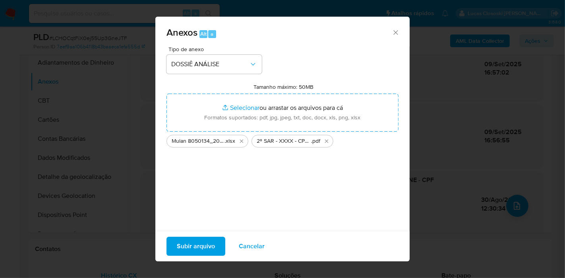
drag, startPoint x: 278, startPoint y: 123, endPoint x: 214, endPoint y: 249, distance: 141.0
click at [214, 249] on span "Subir arquivo" at bounding box center [196, 246] width 38 height 17
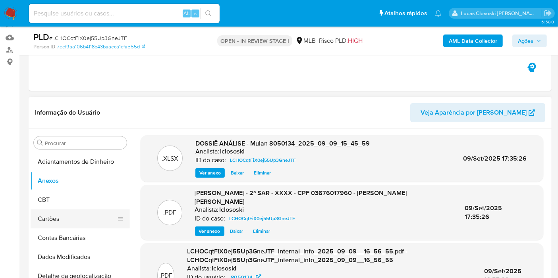
scroll to position [132, 0]
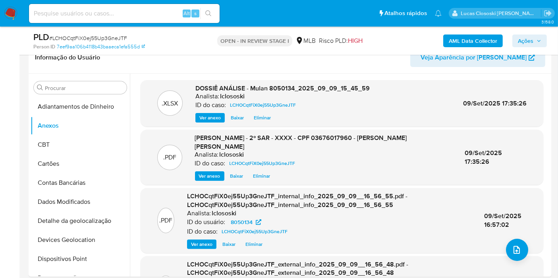
click at [536, 40] on span "Ações" at bounding box center [529, 40] width 23 height 11
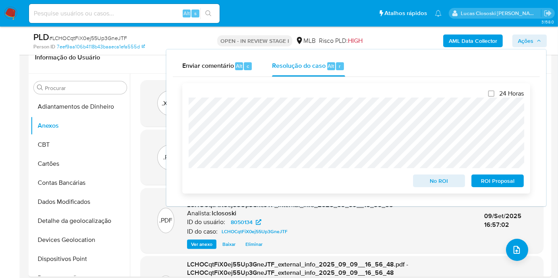
click at [508, 178] on span "ROI Proposal" at bounding box center [497, 181] width 41 height 11
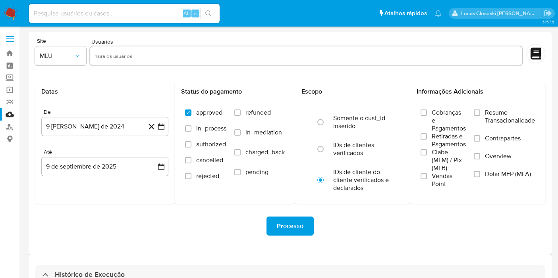
select select "10"
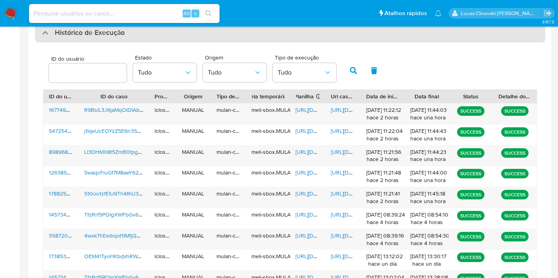
click at [220, 38] on div "Histórico de Execução" at bounding box center [290, 32] width 510 height 19
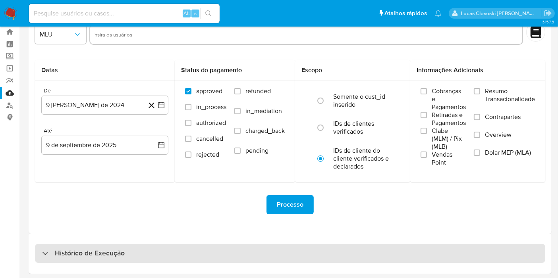
click at [158, 249] on div "Histórico de Execução" at bounding box center [290, 253] width 510 height 19
select select "10"
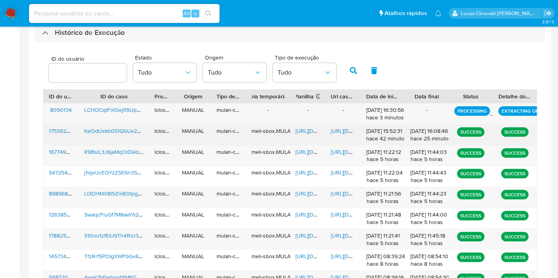
click at [316, 132] on span "https://docs.google.com/spreadsheets/d/1BCZW56DuhSQdv0WoQIMykpzGo2uayZmwokXEj4e…" at bounding box center [323, 131] width 55 height 8
click at [344, 134] on span "https://docs.google.com/document/d/1uU-oY5XkzvW-QC8b_Vadjh24BU_dfgncPrBMQDjewvo…" at bounding box center [358, 131] width 55 height 8
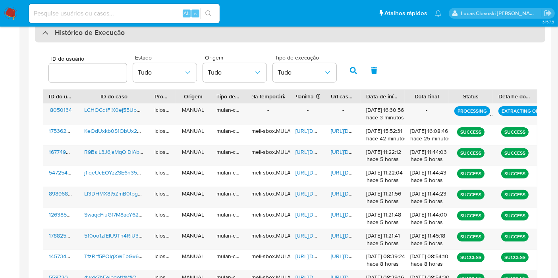
click at [158, 38] on div "Histórico de Execução" at bounding box center [290, 32] width 510 height 19
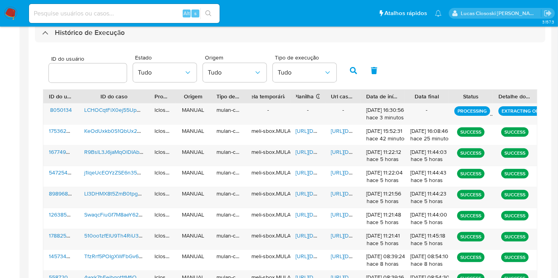
scroll to position [21, 0]
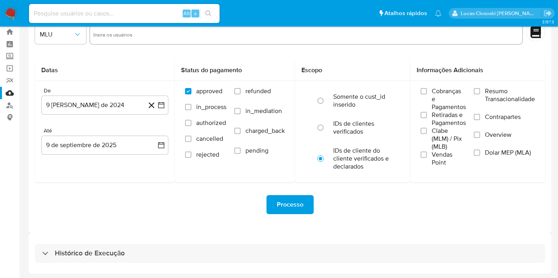
click at [151, 242] on div "Histórico de Execução" at bounding box center [290, 254] width 523 height 41
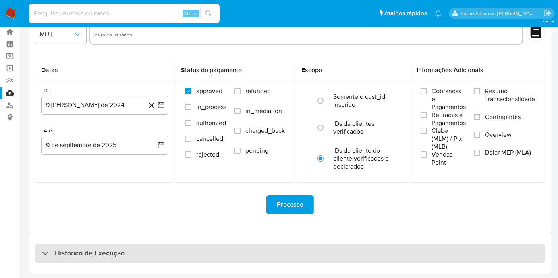
click at [150, 249] on div "Histórico de Execução" at bounding box center [290, 253] width 510 height 19
select select "10"
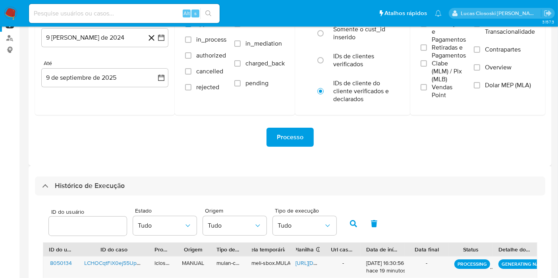
scroll to position [154, 0]
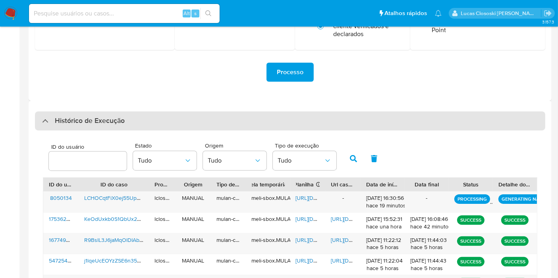
click at [221, 115] on div "Histórico de Execução" at bounding box center [290, 121] width 510 height 19
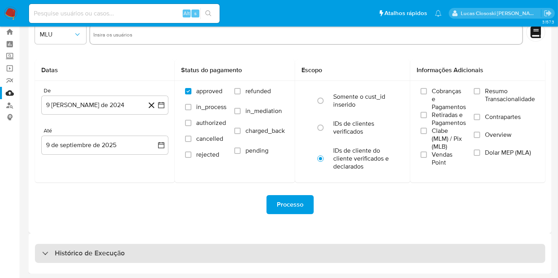
click at [214, 255] on div "Histórico de Execução" at bounding box center [290, 253] width 510 height 19
select select "10"
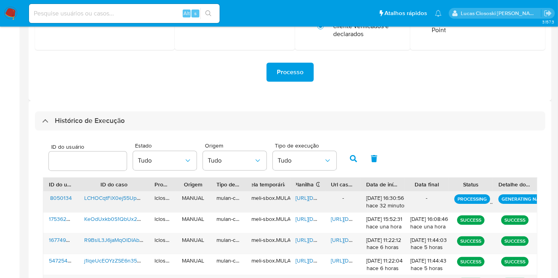
click at [300, 198] on span "https://docs.google.com/spreadsheets/d/1Yx_Bt-br0hMh4itOtVZPsqOzbtYEq9t-e09LGs9…" at bounding box center [323, 198] width 55 height 8
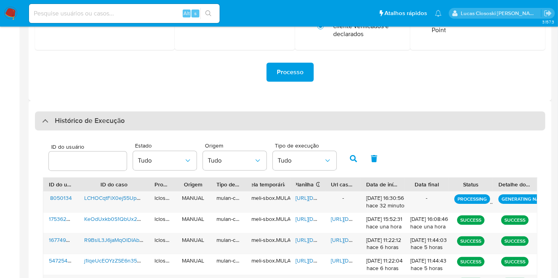
click at [106, 123] on h3 "Histórico de Execução" at bounding box center [90, 121] width 70 height 10
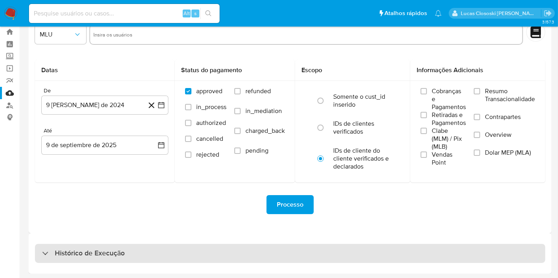
click at [102, 251] on h3 "Histórico de Execução" at bounding box center [90, 254] width 70 height 10
select select "10"
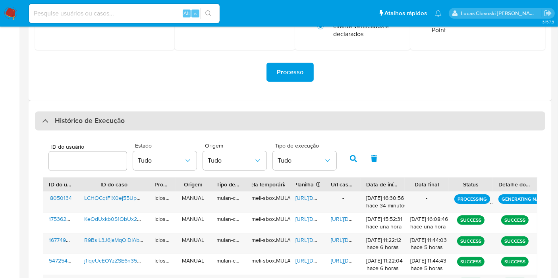
click at [177, 112] on div "Histórico de Execução" at bounding box center [290, 121] width 510 height 19
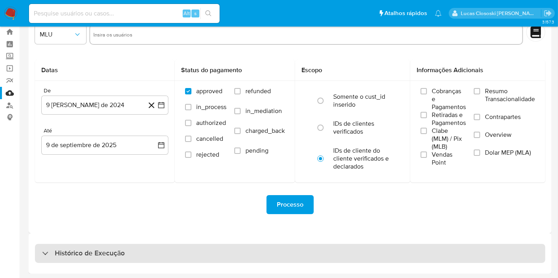
click at [171, 247] on div "Histórico de Execução" at bounding box center [290, 253] width 510 height 19
select select "10"
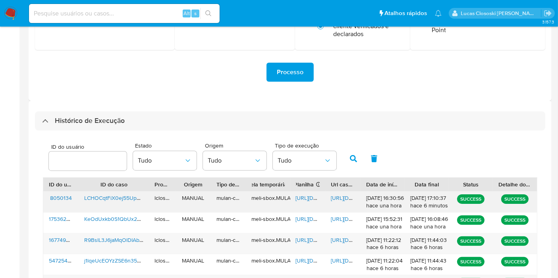
click at [347, 199] on span "https://docs.google.com/document/d/1_sCqf9n5qqBFs8LIhY_WeLrHplLjjLvtpwTW8M-g-vc…" at bounding box center [358, 198] width 55 height 8
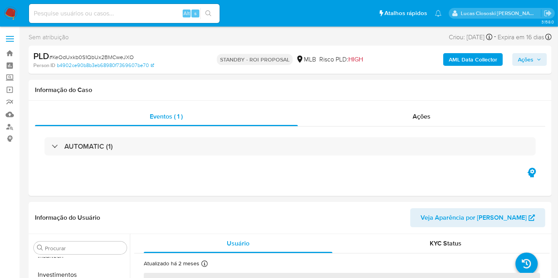
scroll to position [373, 0]
click at [105, 59] on span "# KeOdUxkb0S1QbUx2BMCweJXO" at bounding box center [91, 57] width 85 height 8
select select "10"
click at [105, 59] on span "# KeOdUxkb0S1QbUx2BMCweJXO" at bounding box center [91, 57] width 85 height 8
copy span "KeOdUxkb0S1QbUx2BMCweJXO"
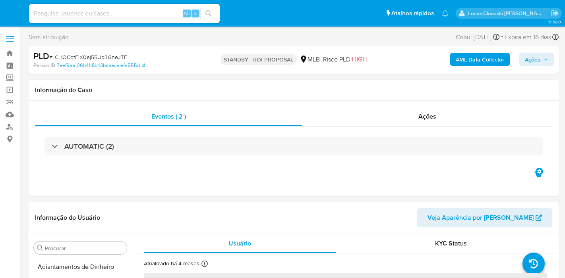
select select "10"
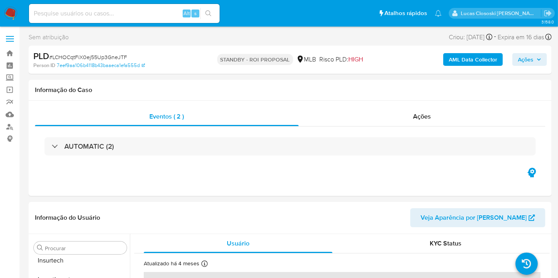
scroll to position [373, 0]
click at [8, 16] on img at bounding box center [11, 14] width 14 height 14
